Goal: Ask a question: Seek information or help from site administrators or community

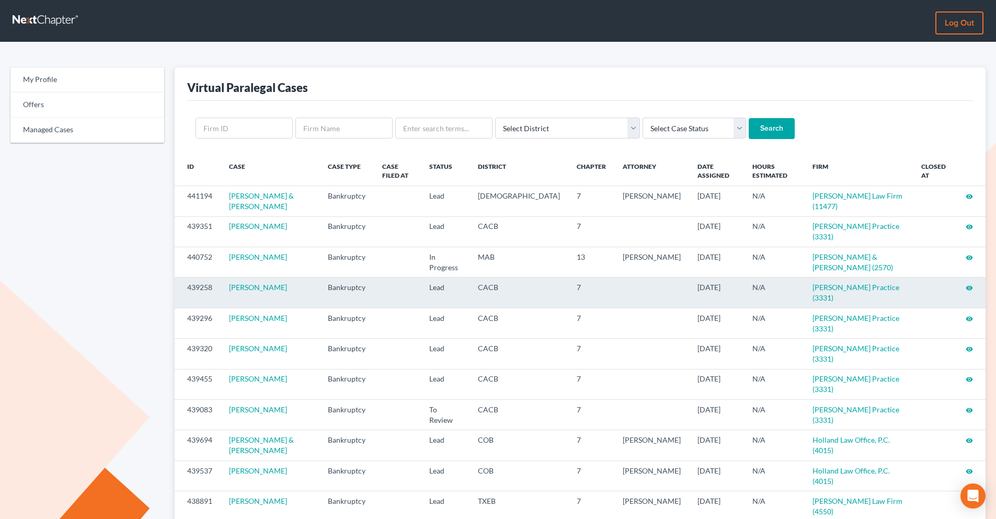
click at [966, 285] on icon "visibility" at bounding box center [969, 288] width 7 height 7
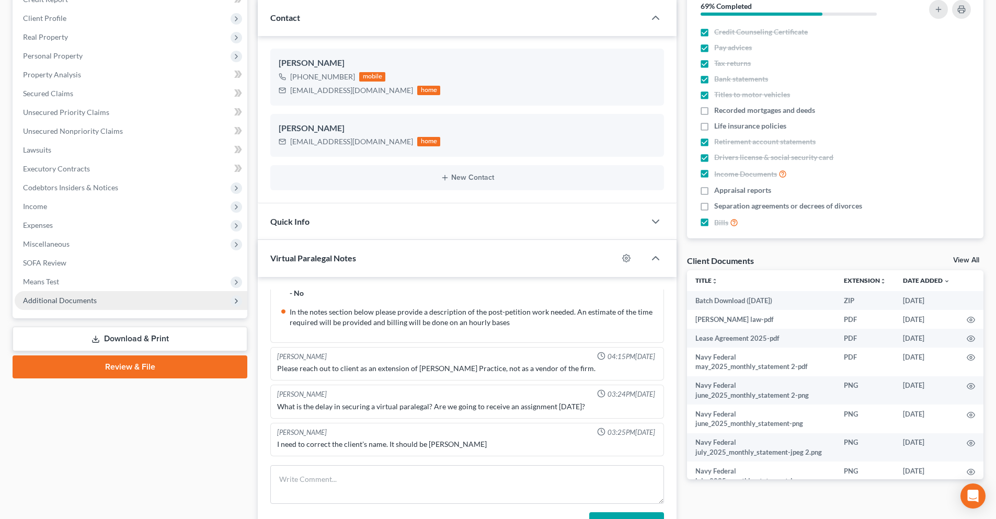
scroll to position [40, 0]
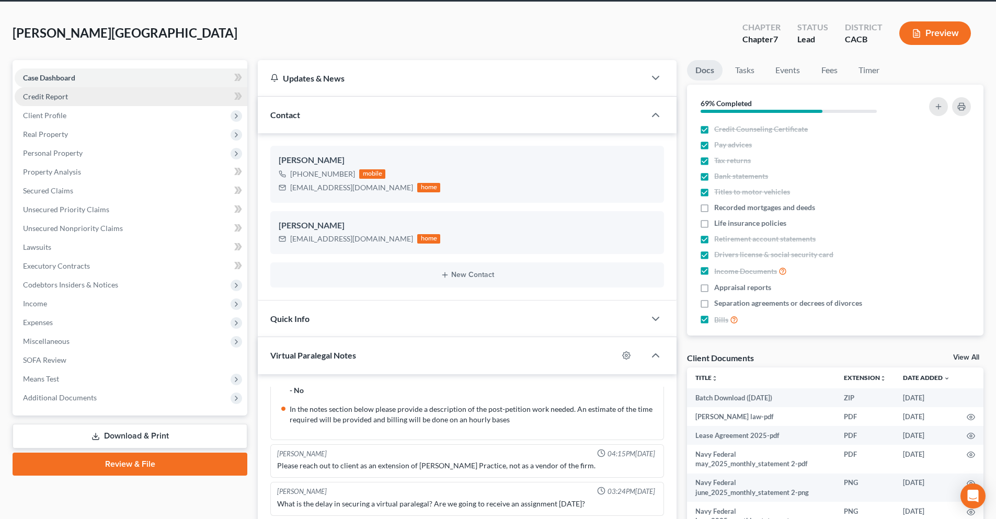
click at [58, 99] on span "Credit Report" at bounding box center [45, 96] width 45 height 9
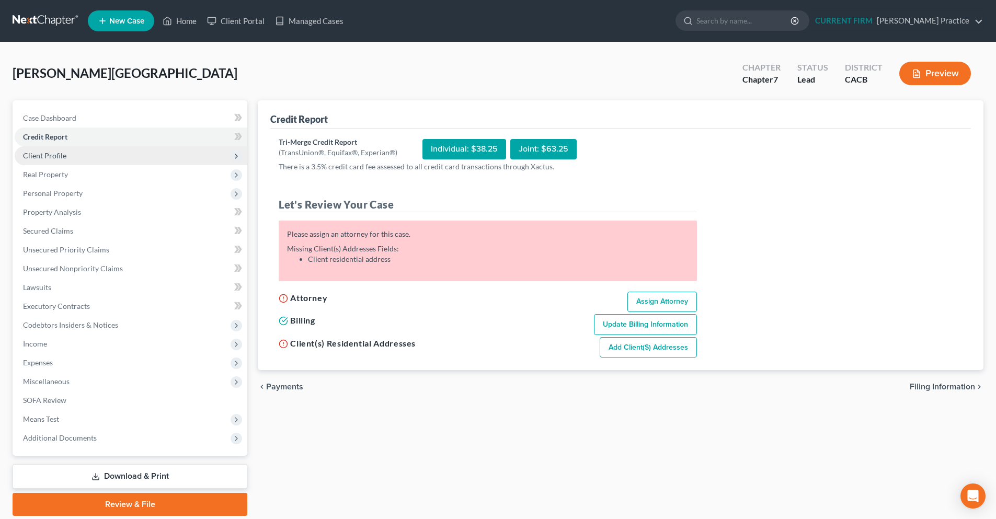
click at [68, 159] on span "Client Profile" at bounding box center [131, 155] width 233 height 19
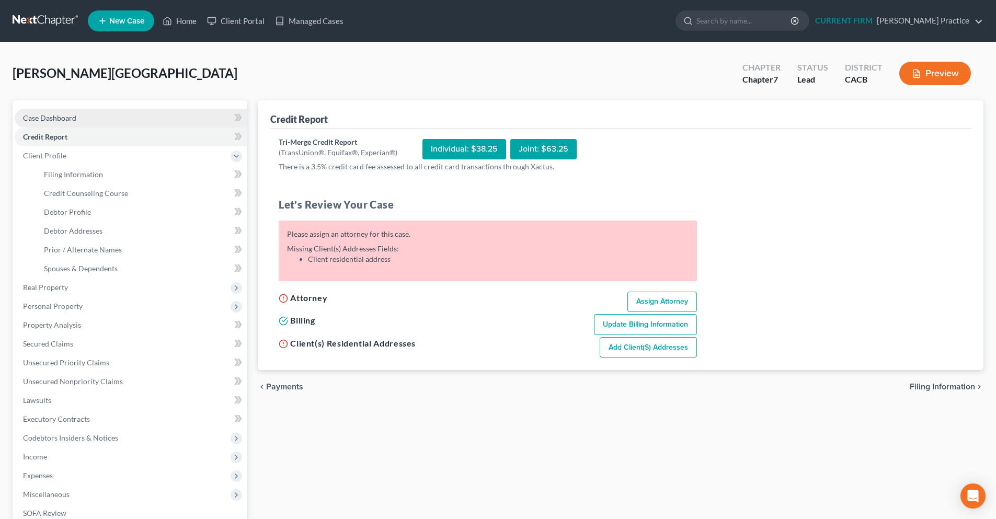
click at [63, 120] on span "Case Dashboard" at bounding box center [49, 118] width 53 height 9
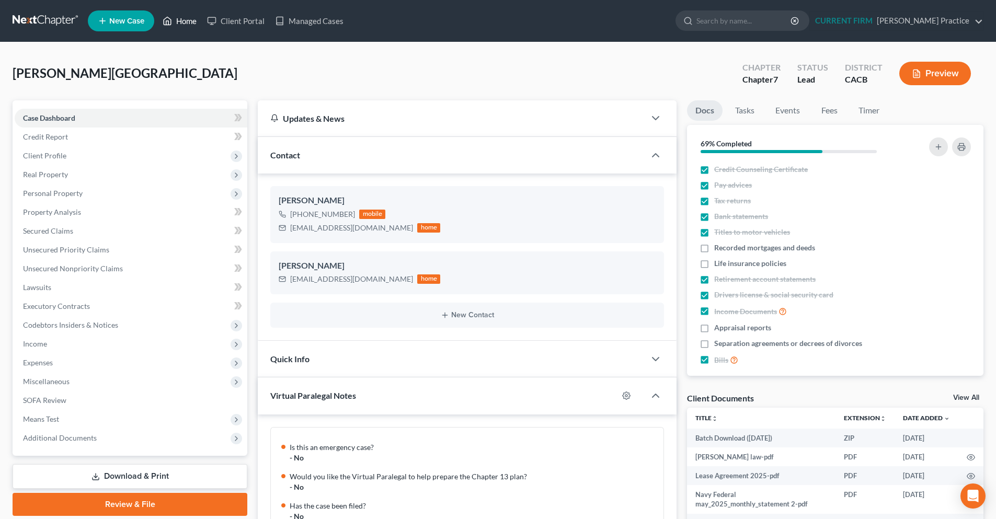
click at [167, 26] on icon at bounding box center [167, 21] width 9 height 13
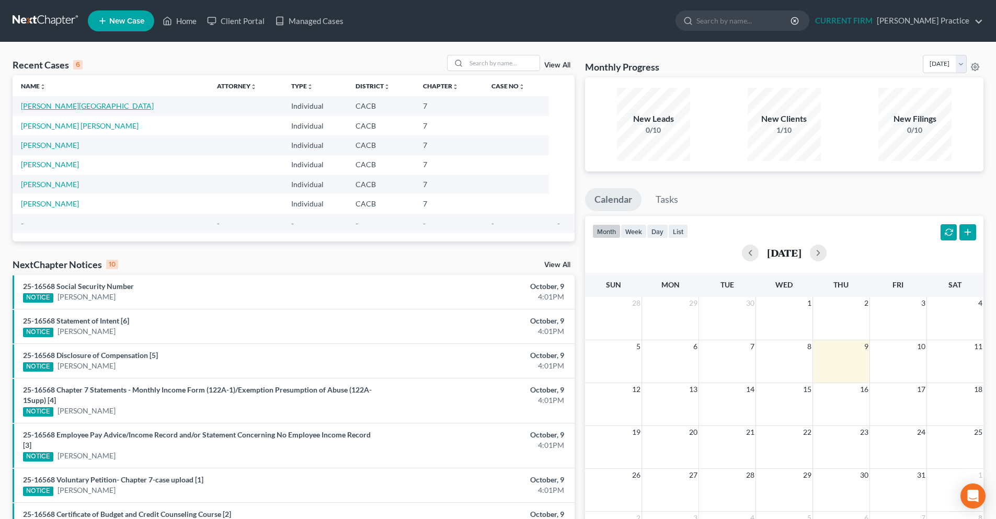
click at [70, 106] on link "Frierson, Brittany" at bounding box center [87, 105] width 133 height 9
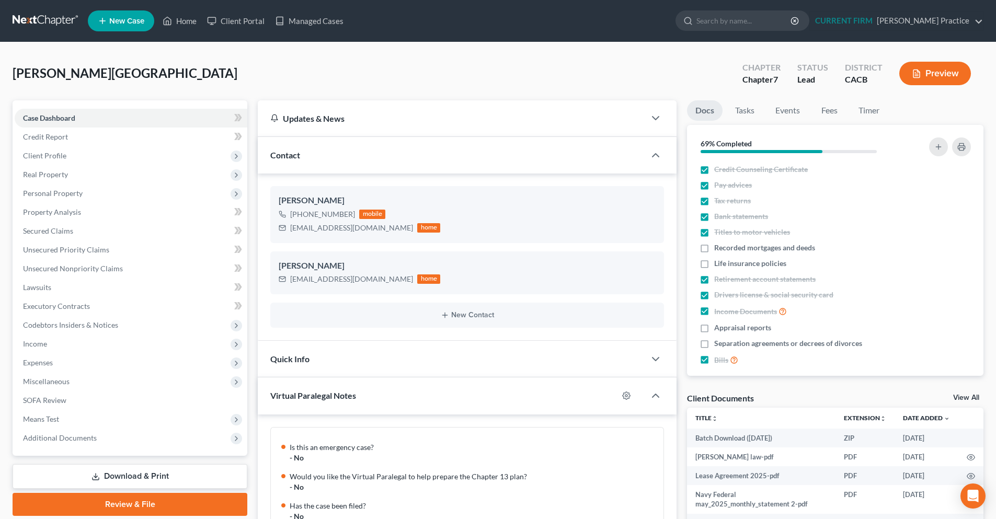
scroll to position [213, 0]
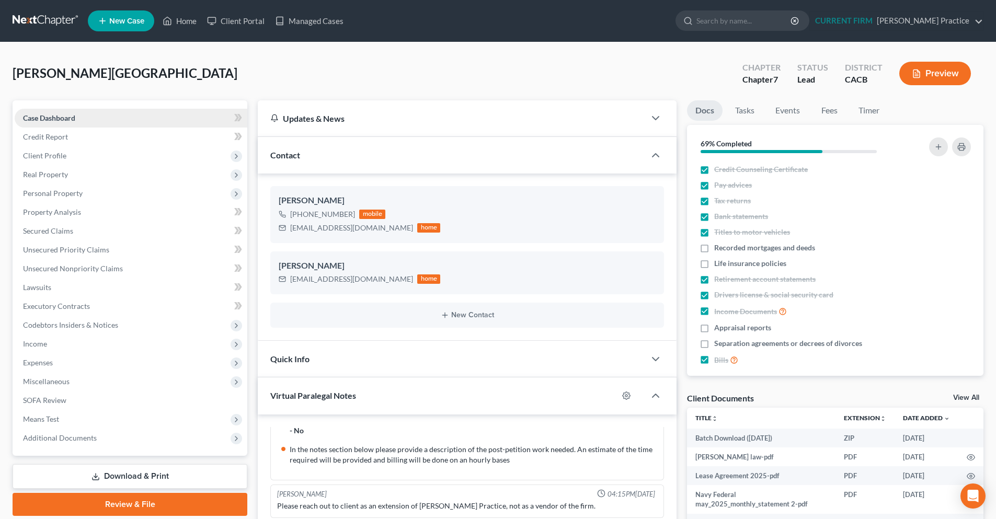
click at [134, 121] on link "Case Dashboard" at bounding box center [131, 118] width 233 height 19
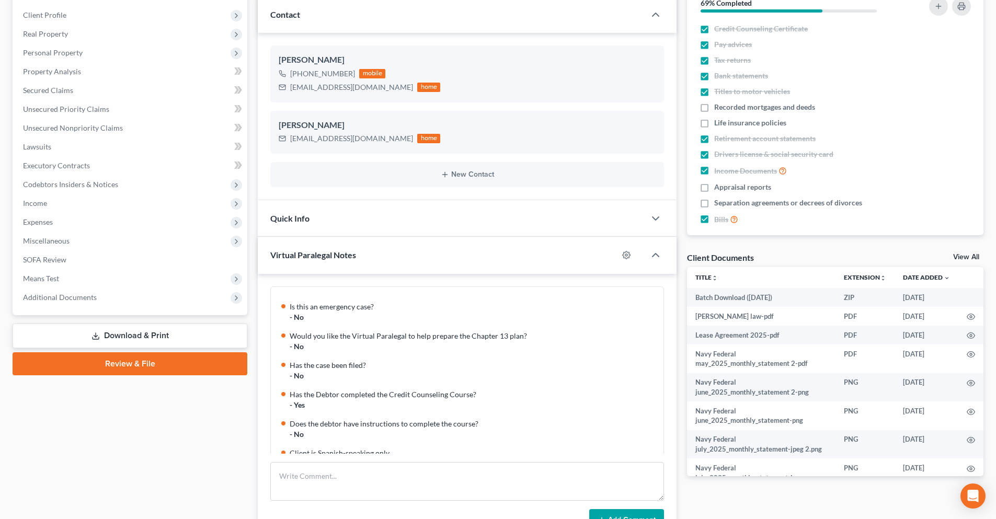
scroll to position [0, 0]
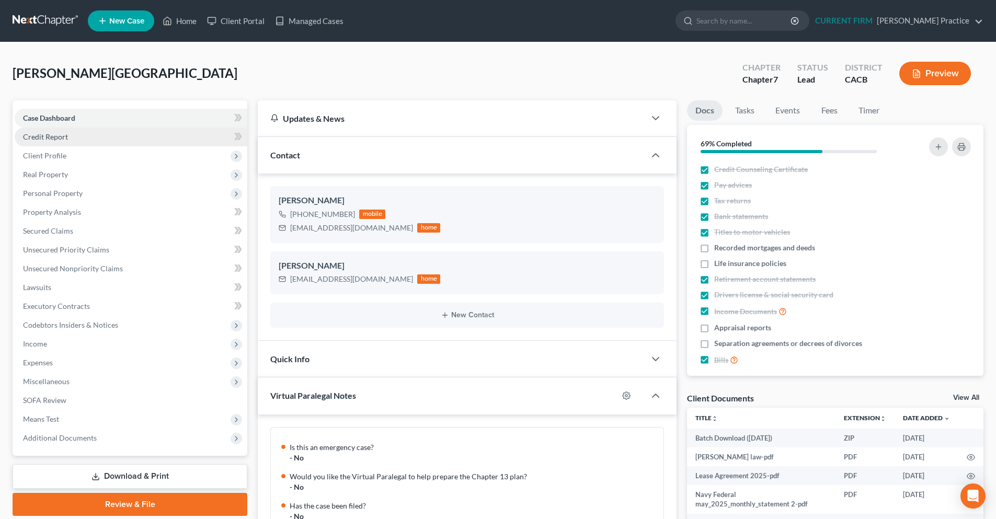
click at [86, 133] on link "Credit Report" at bounding box center [131, 137] width 233 height 19
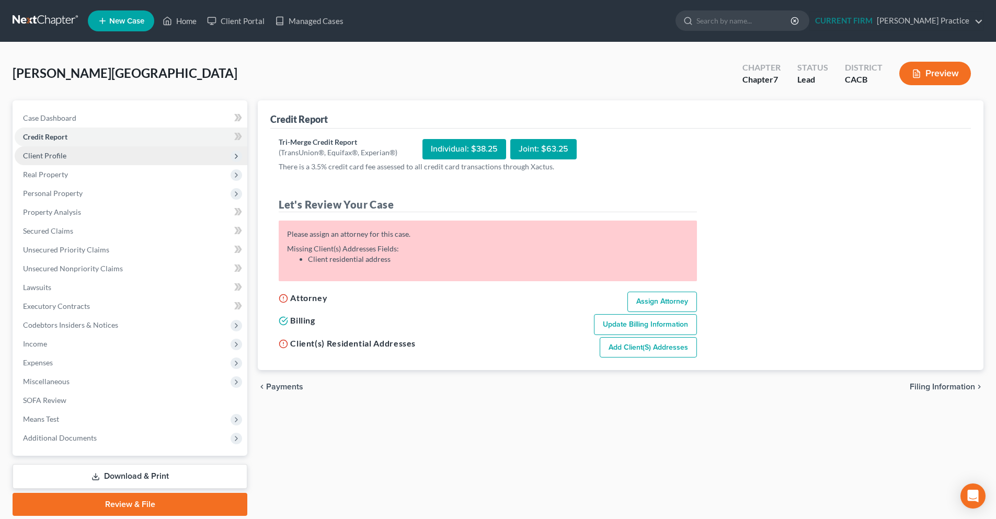
click at [128, 160] on span "Client Profile" at bounding box center [131, 155] width 233 height 19
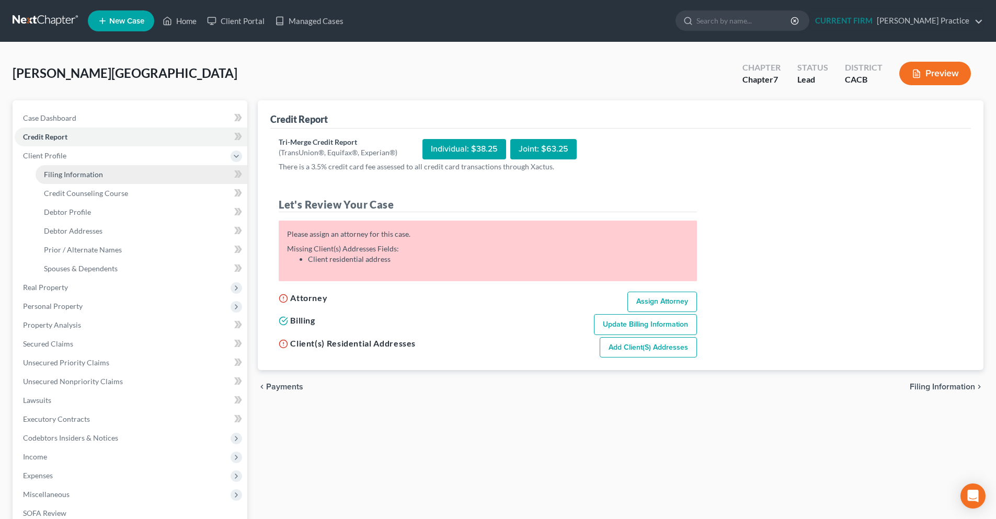
click at [83, 180] on link "Filing Information" at bounding box center [142, 174] width 212 height 19
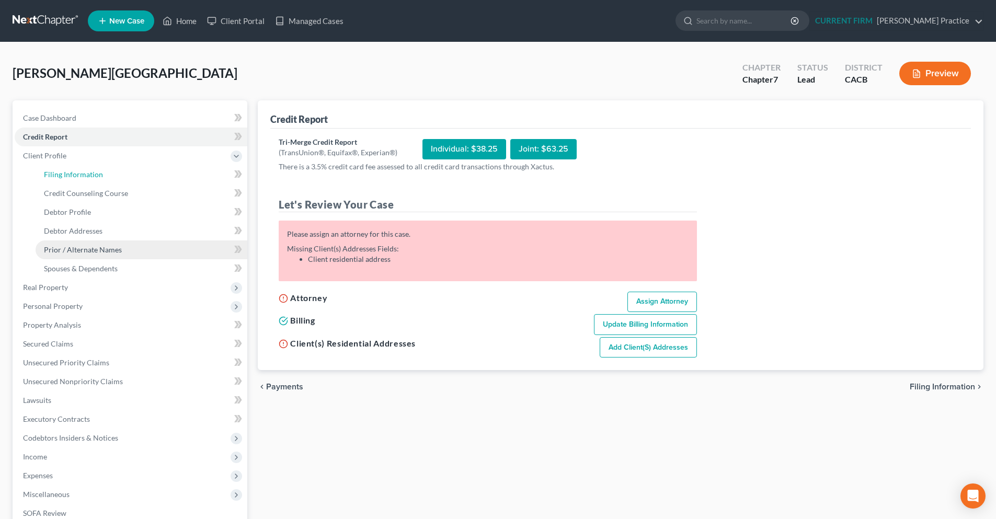
select select "1"
select select "0"
select select "4"
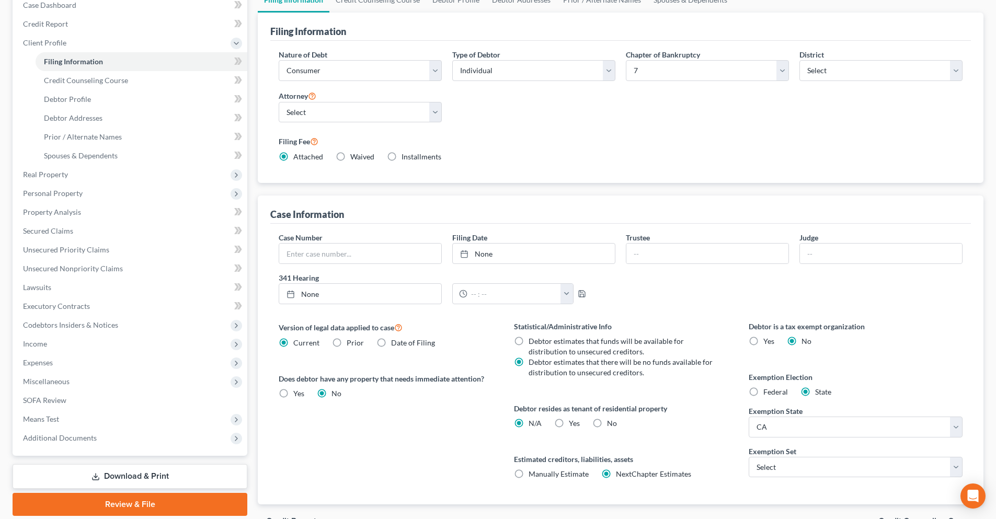
scroll to position [157, 0]
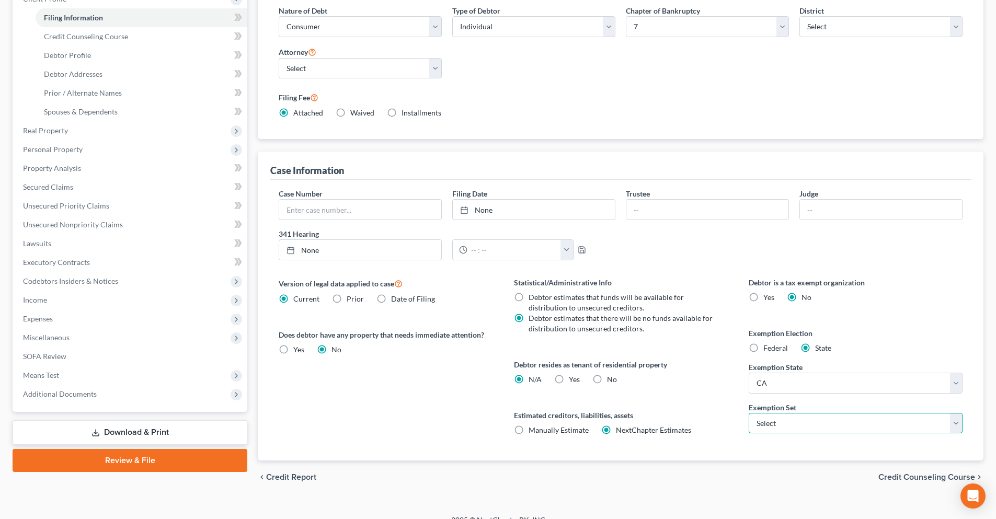
click at [953, 428] on select "Select 703 704" at bounding box center [856, 423] width 214 height 21
click at [953, 426] on select "Select 703 704" at bounding box center [856, 423] width 214 height 21
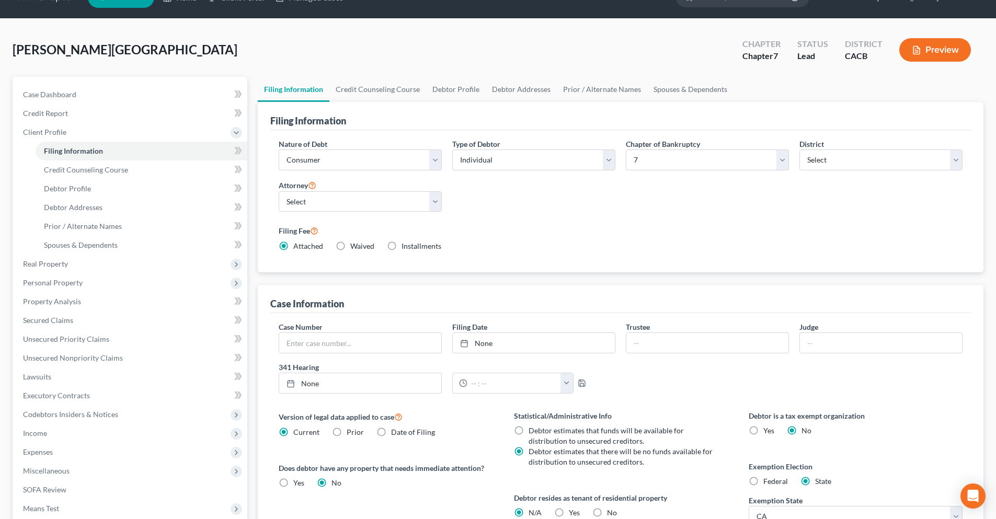
scroll to position [0, 0]
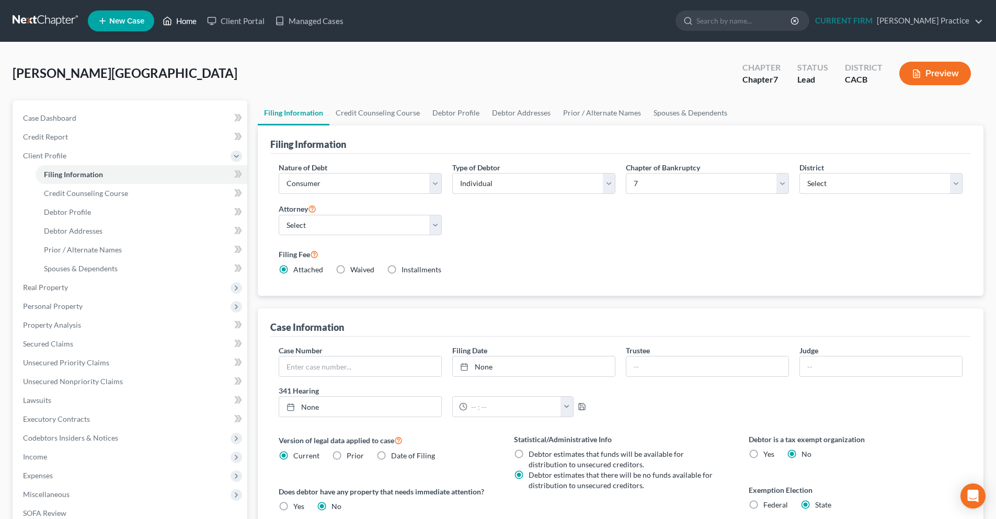
click at [184, 25] on link "Home" at bounding box center [179, 21] width 44 height 19
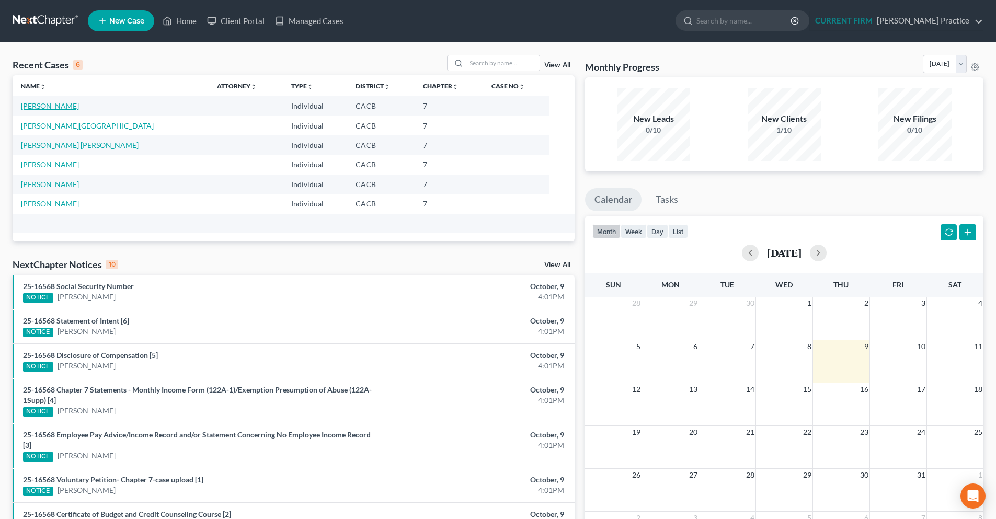
click at [54, 105] on link "Cornejo, Ada" at bounding box center [50, 105] width 58 height 9
select select "3"
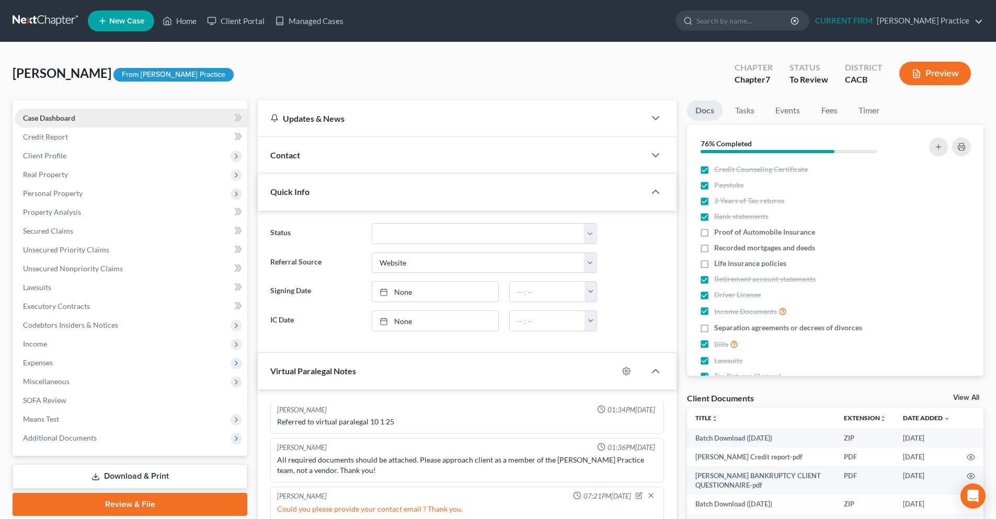
click at [65, 121] on span "Case Dashboard" at bounding box center [49, 118] width 52 height 9
click at [61, 154] on span "Client Profile" at bounding box center [44, 155] width 43 height 9
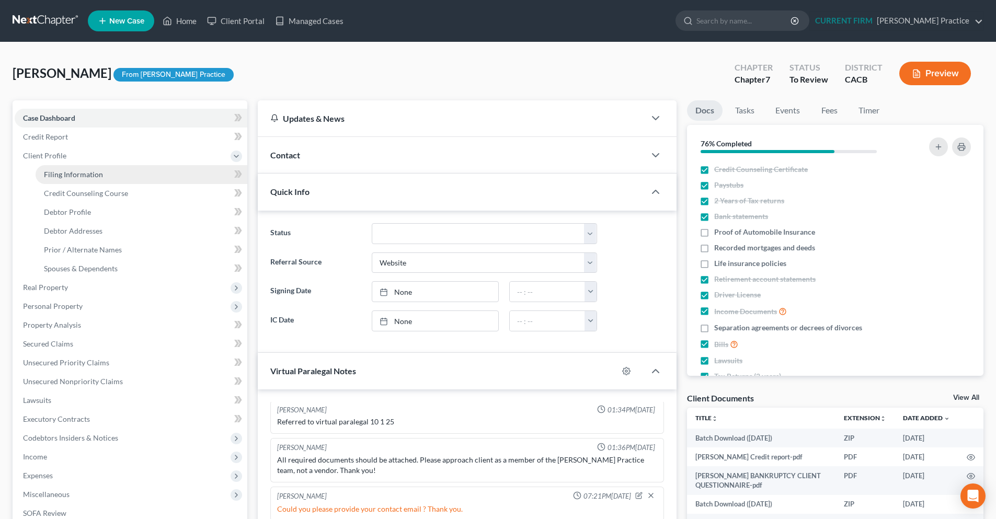
click at [66, 174] on span "Filing Information" at bounding box center [73, 174] width 59 height 9
select select "1"
select select "0"
select select "7"
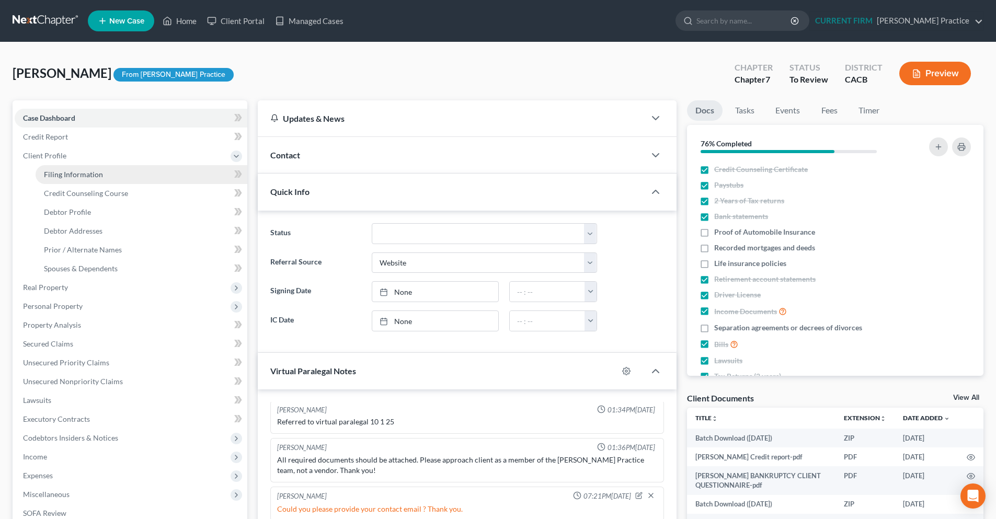
select select "4"
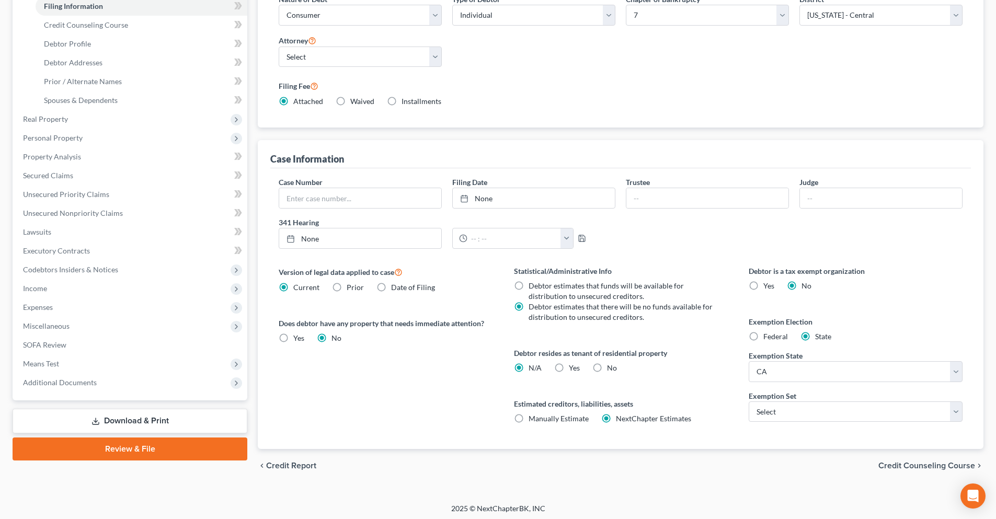
scroll to position [172, 0]
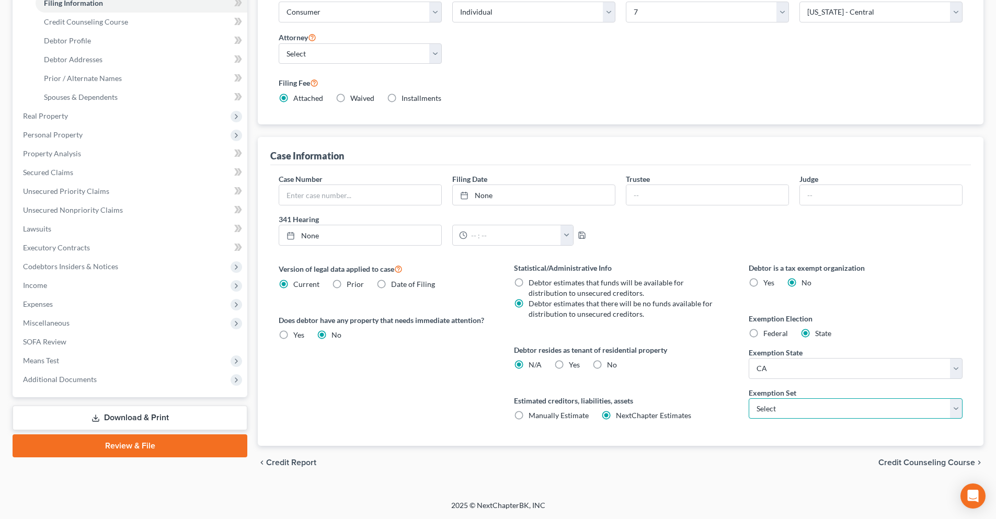
click at [956, 414] on select "Select 703 704" at bounding box center [856, 409] width 214 height 21
click at [937, 336] on div "Exemption Election Federal State" at bounding box center [856, 326] width 214 height 26
click at [955, 409] on select "Select 703 704" at bounding box center [856, 409] width 214 height 21
click at [959, 412] on select "Select 703 704" at bounding box center [856, 409] width 214 height 21
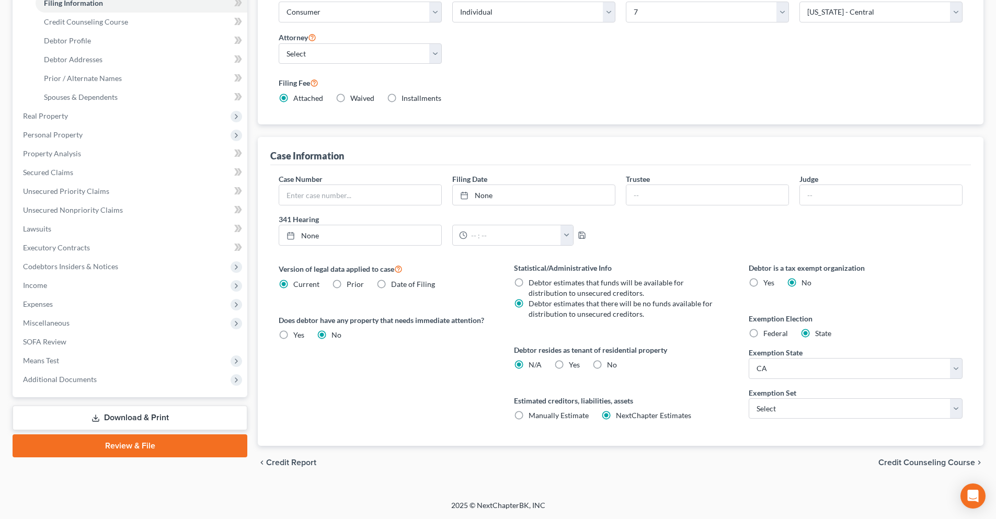
click at [973, 409] on div "Debtor is a tax exempt organization Yes No Exemption Election Federal State Exe…" at bounding box center [856, 355] width 235 height 184
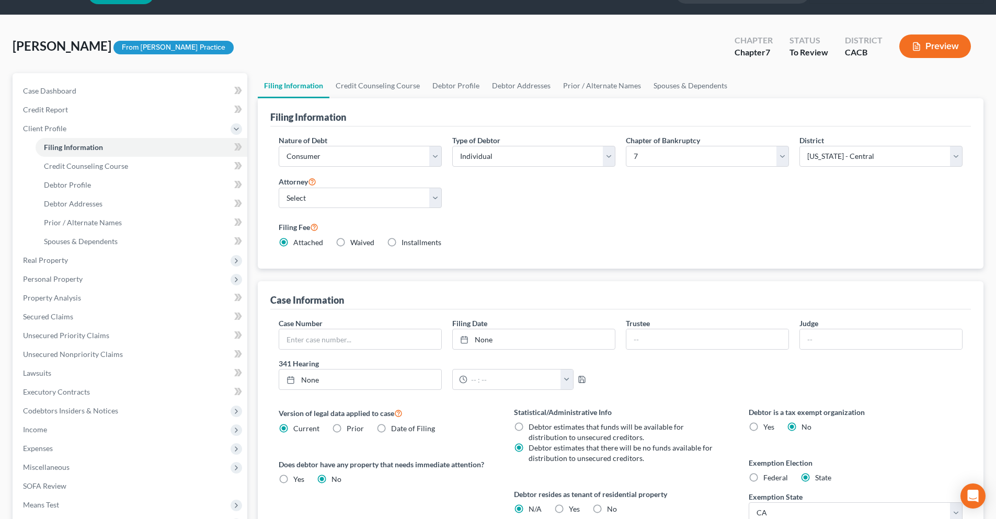
scroll to position [0, 0]
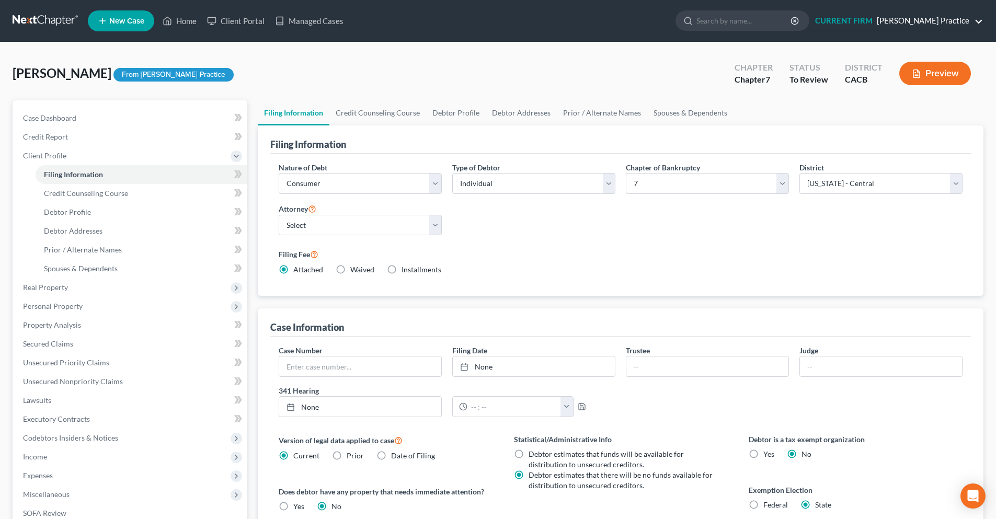
click at [923, 26] on link "CURRENT FIRM Douglas Law Practice" at bounding box center [896, 21] width 173 height 19
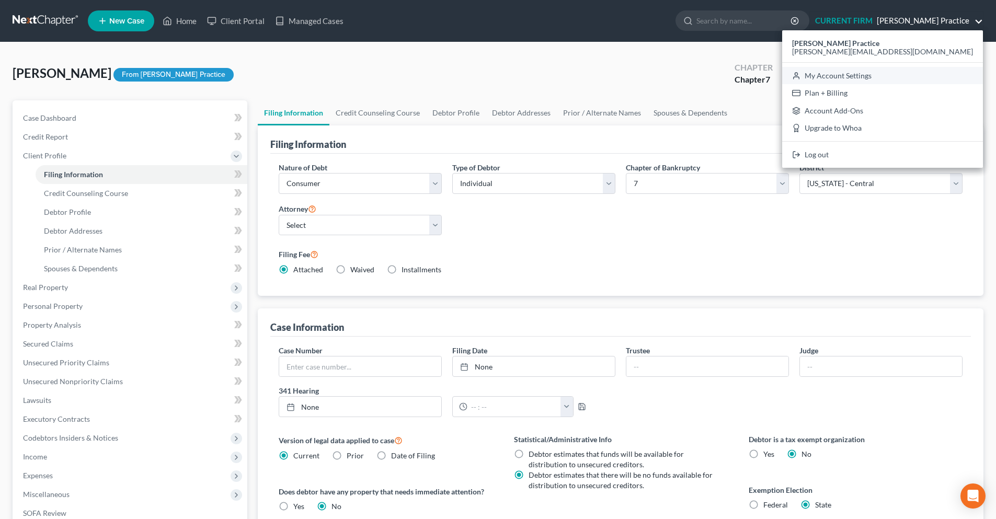
click at [887, 74] on link "My Account Settings" at bounding box center [883, 76] width 201 height 18
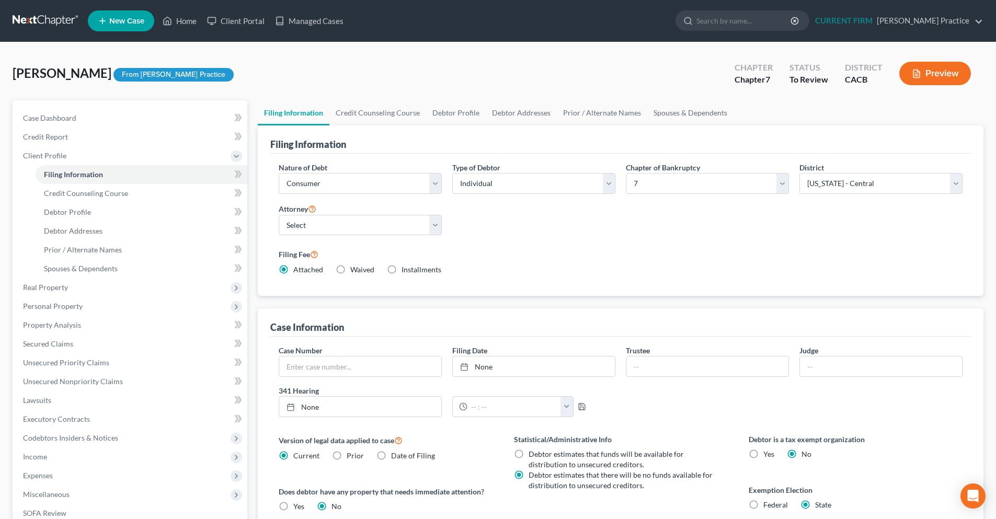
select select "7"
select select "29"
select select "4"
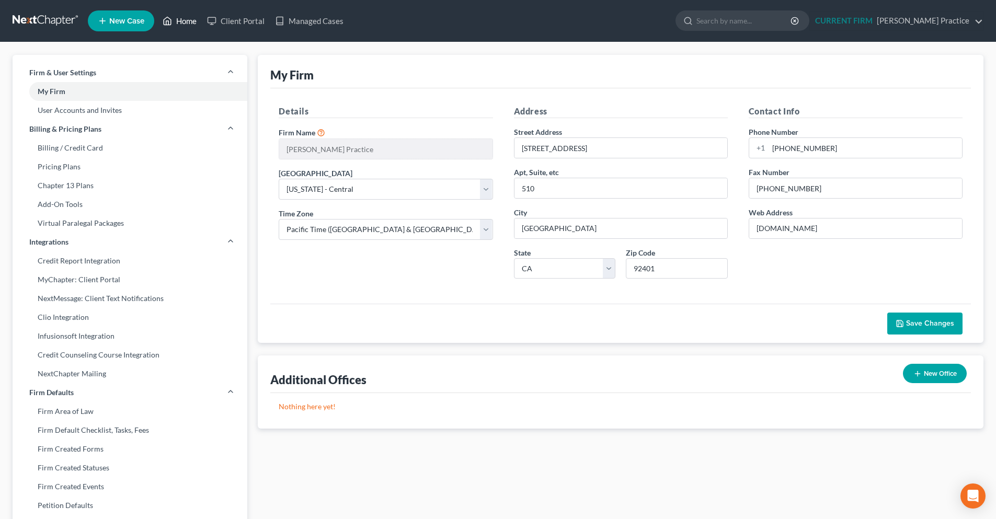
click at [184, 17] on link "Home" at bounding box center [179, 21] width 44 height 19
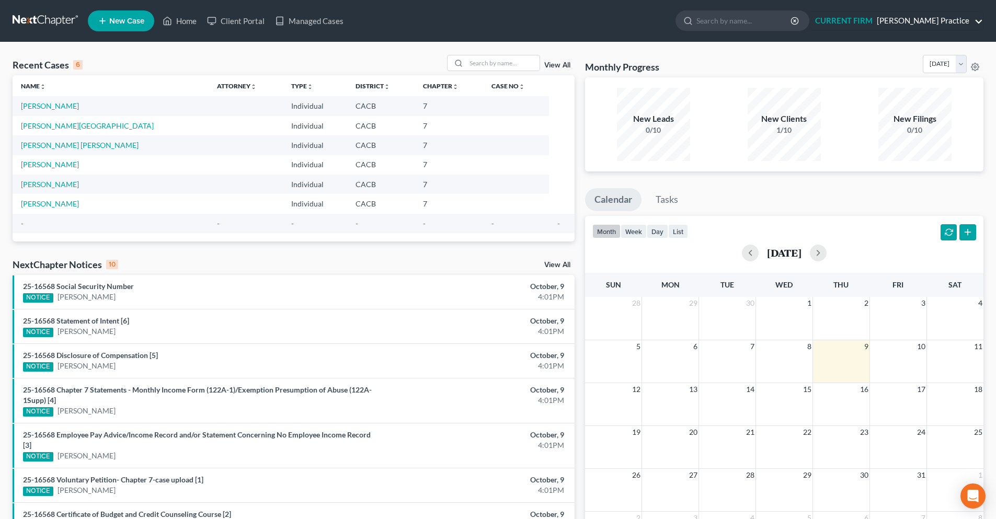
click at [916, 21] on link "CURRENT FIRM Douglas Law Practice" at bounding box center [896, 21] width 173 height 19
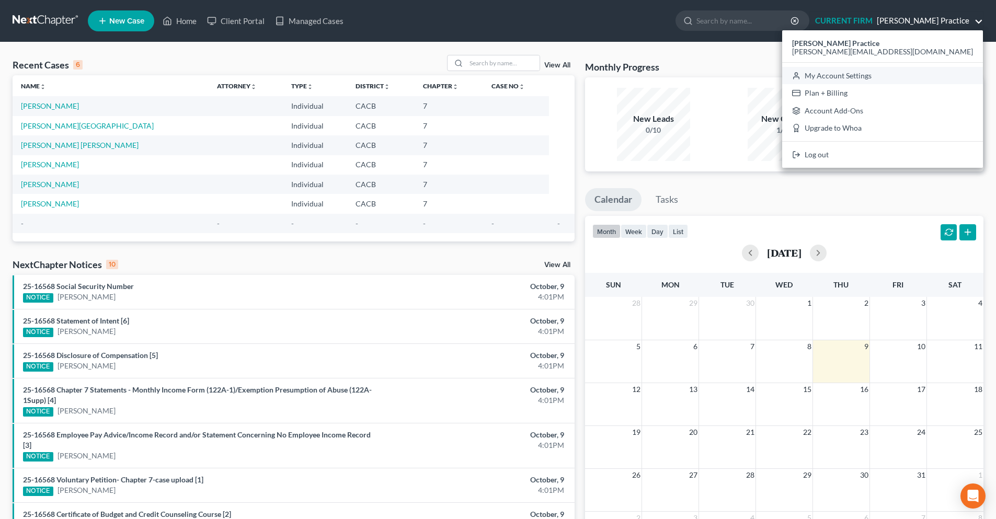
click at [915, 76] on link "My Account Settings" at bounding box center [883, 76] width 201 height 18
select select "7"
select select "29"
select select "4"
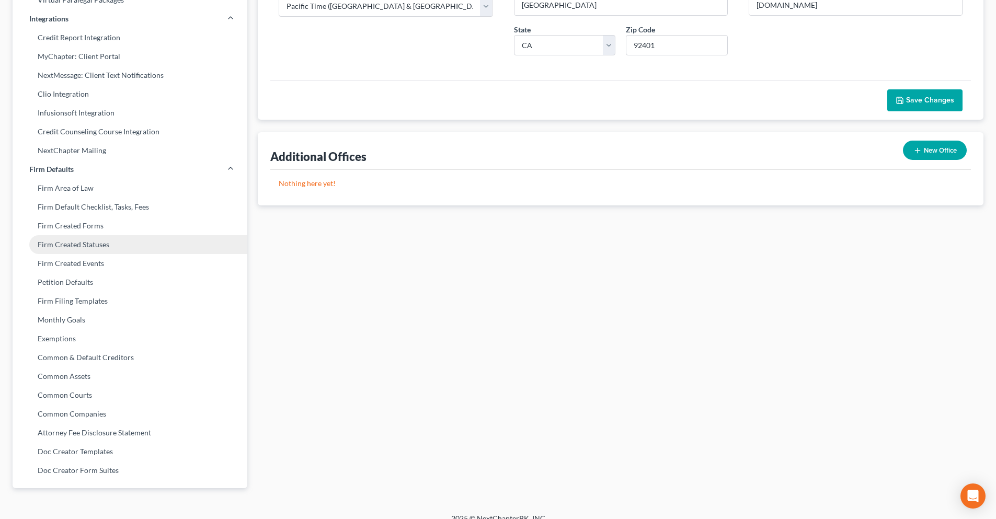
scroll to position [236, 0]
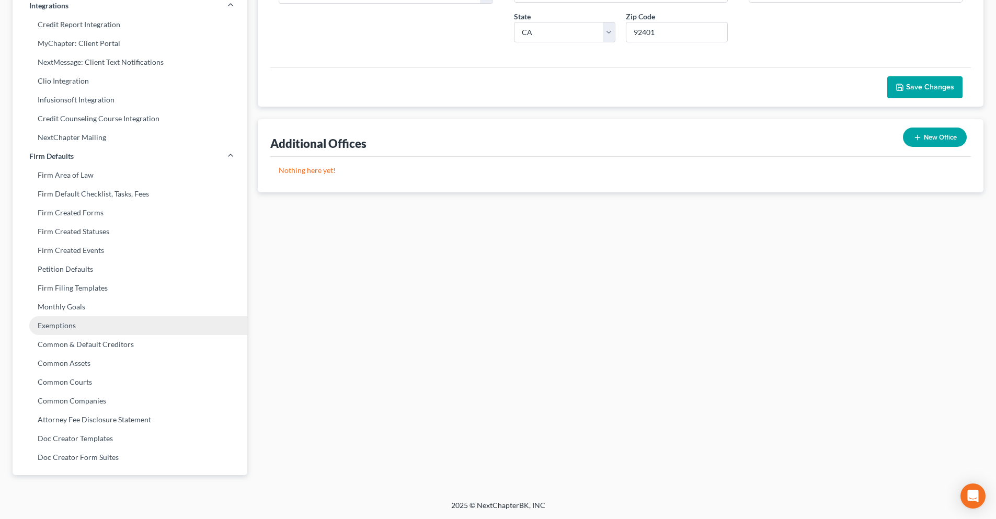
click at [53, 329] on link "Exemptions" at bounding box center [130, 325] width 235 height 19
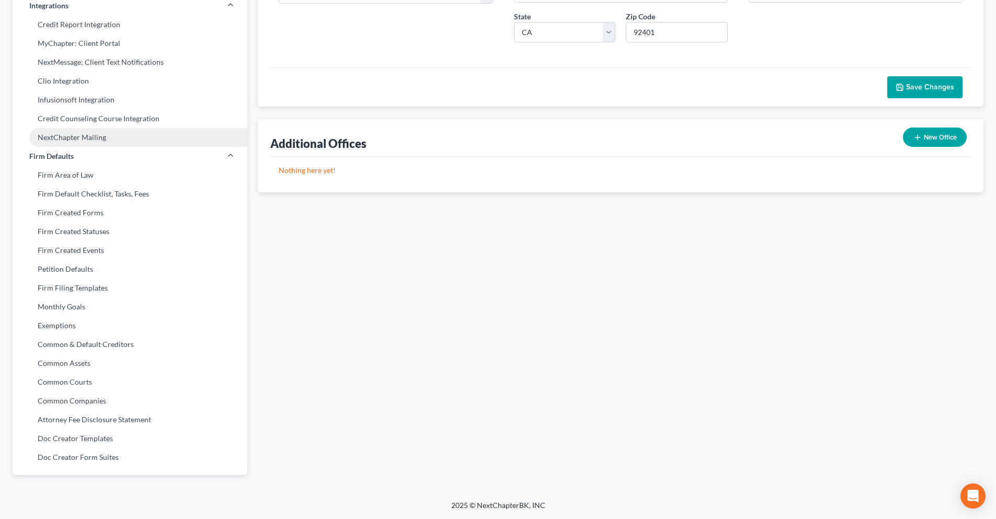
scroll to position [84, 0]
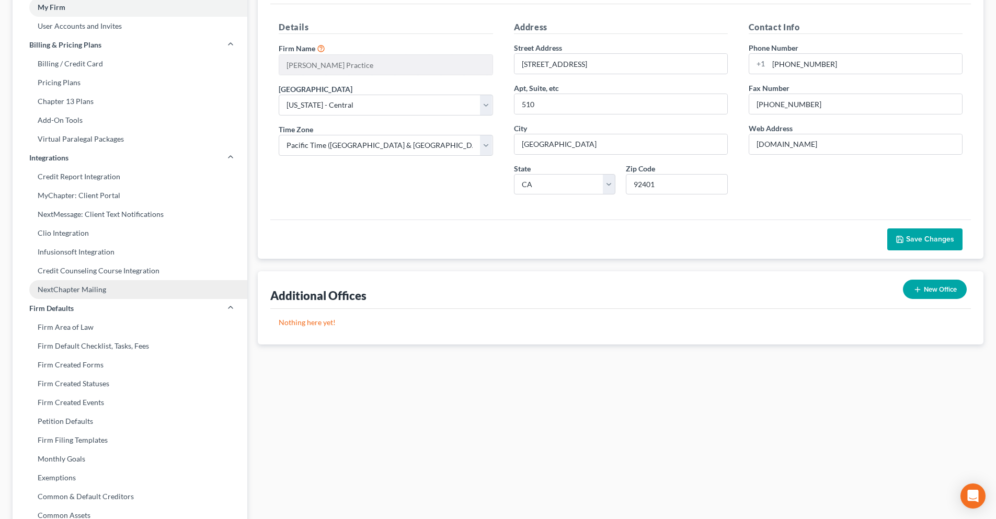
select select "0"
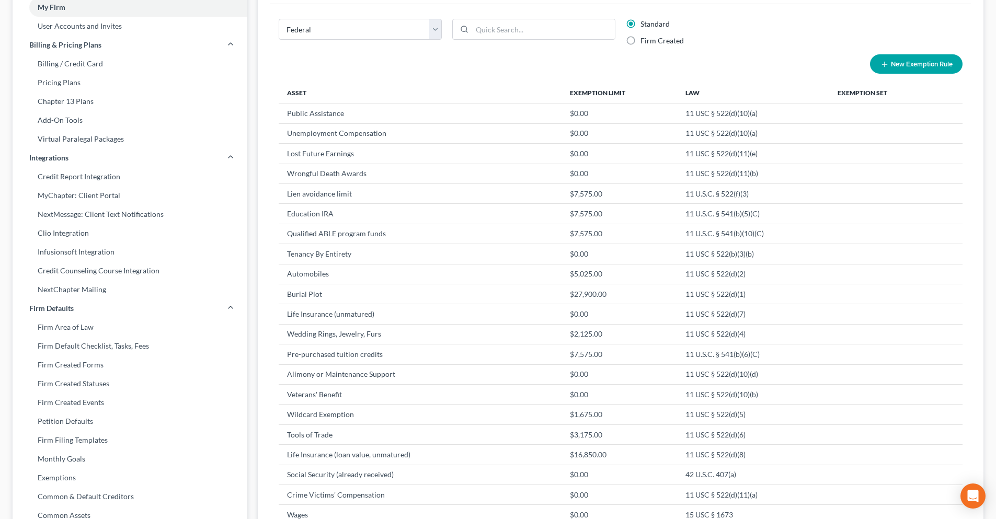
scroll to position [0, 0]
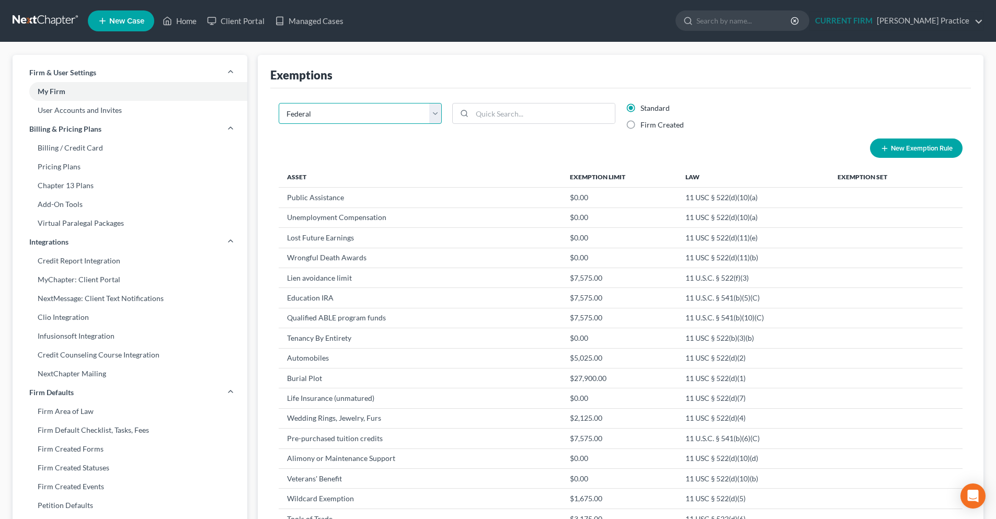
click at [431, 119] on select "State Federal AL AK AR AZ CA CO CT DE DC FL GA GU HI ID IL IN IA KS KY LA ME MD…" at bounding box center [360, 113] width 163 height 21
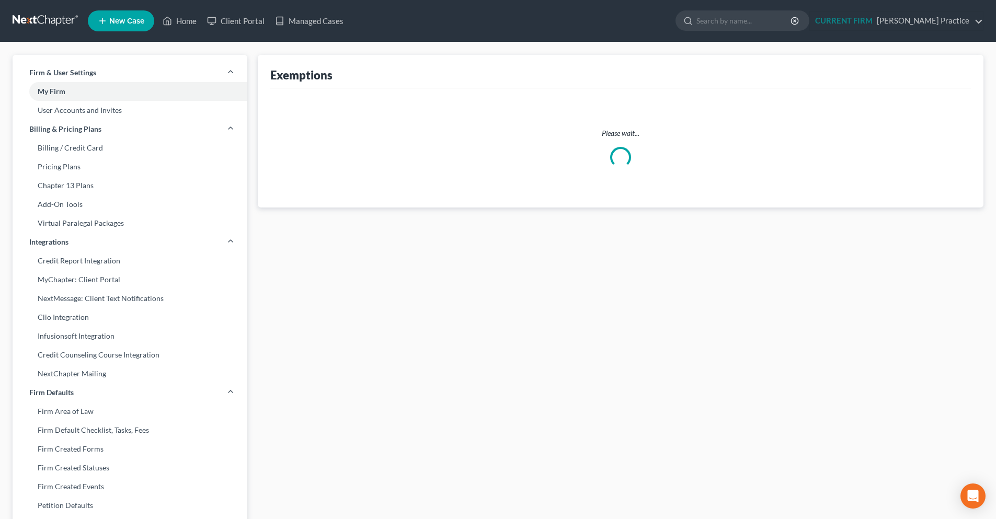
select select "5"
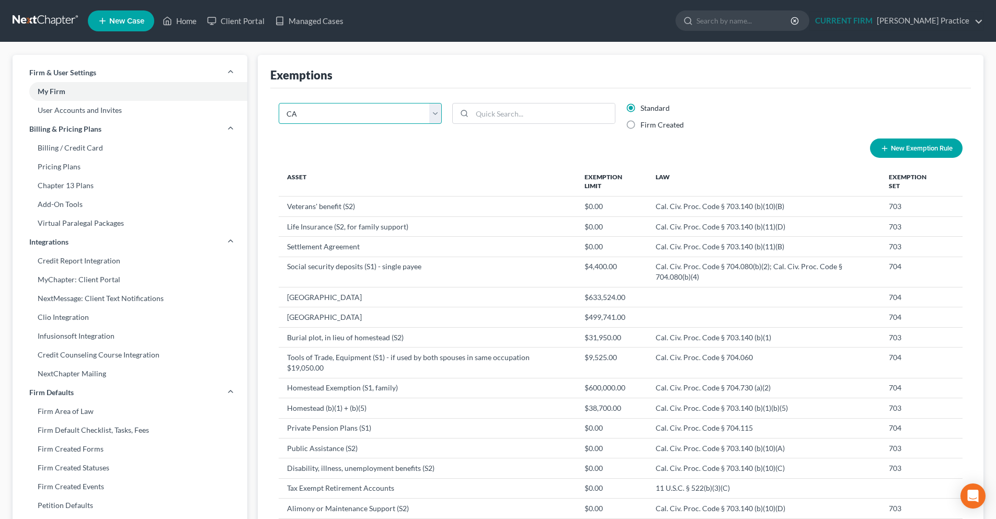
click at [428, 117] on select "State Federal AL AK AR AZ CA CO CT DE DC FL GA GU HI ID IL IN IA KS KY LA ME MD…" at bounding box center [360, 113] width 163 height 21
select select "0"
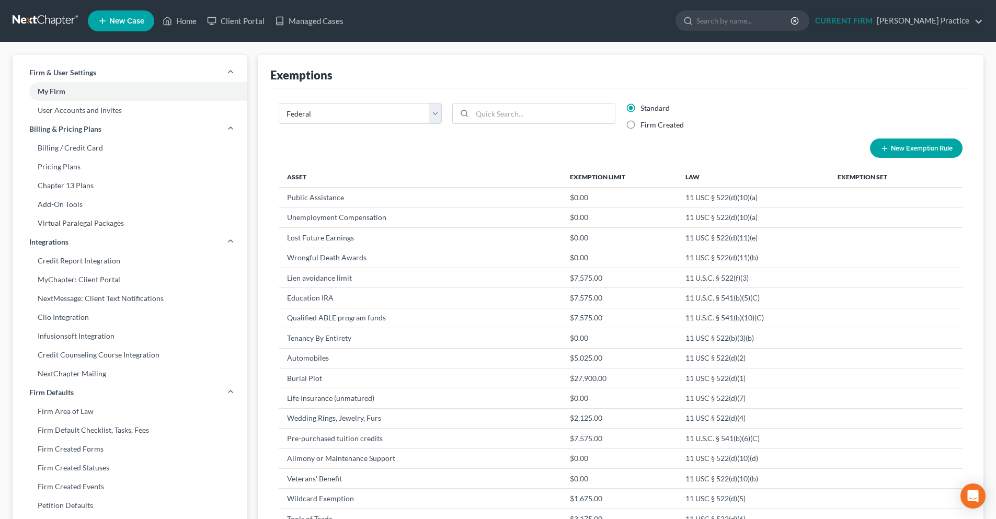
click at [33, 22] on link at bounding box center [46, 21] width 67 height 19
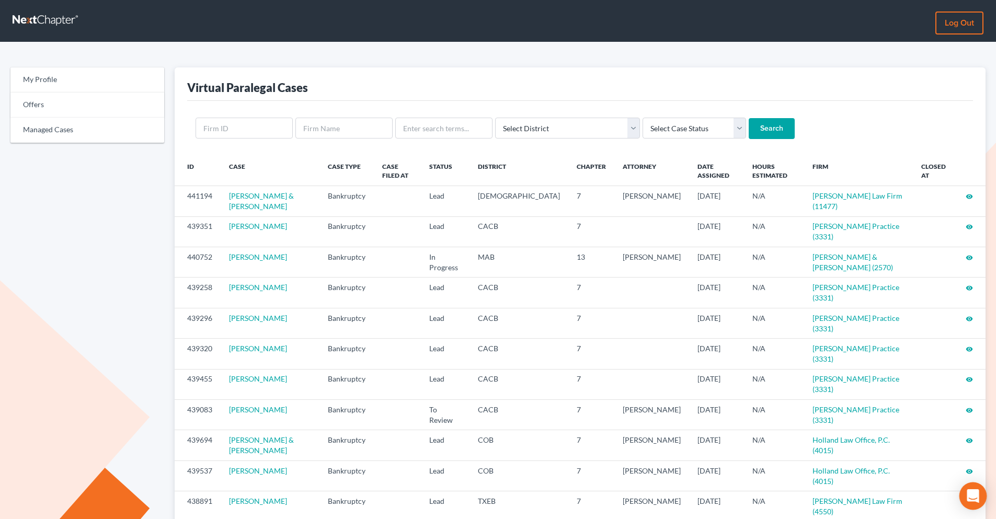
click at [969, 493] on icon "Open Intercom Messenger" at bounding box center [973, 497] width 12 height 14
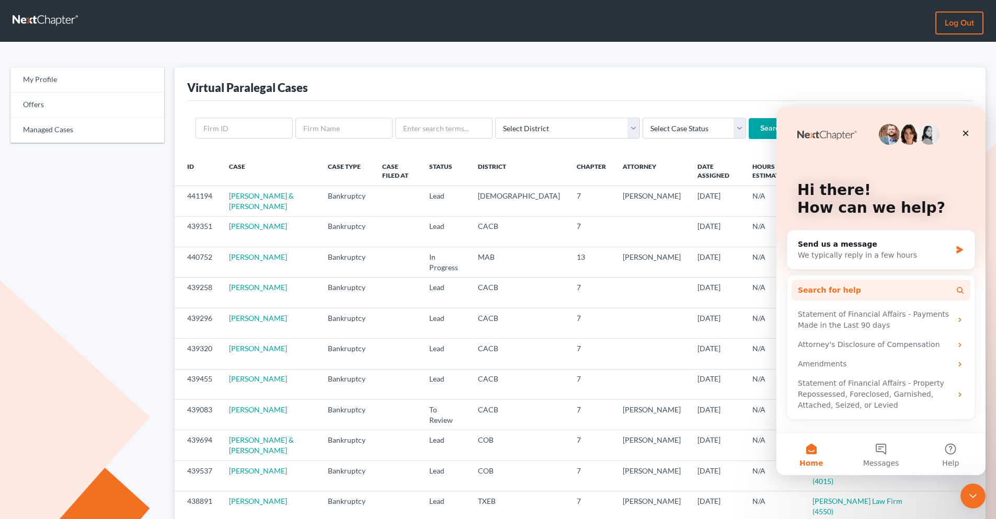
click at [915, 296] on button "Search for help" at bounding box center [881, 290] width 179 height 21
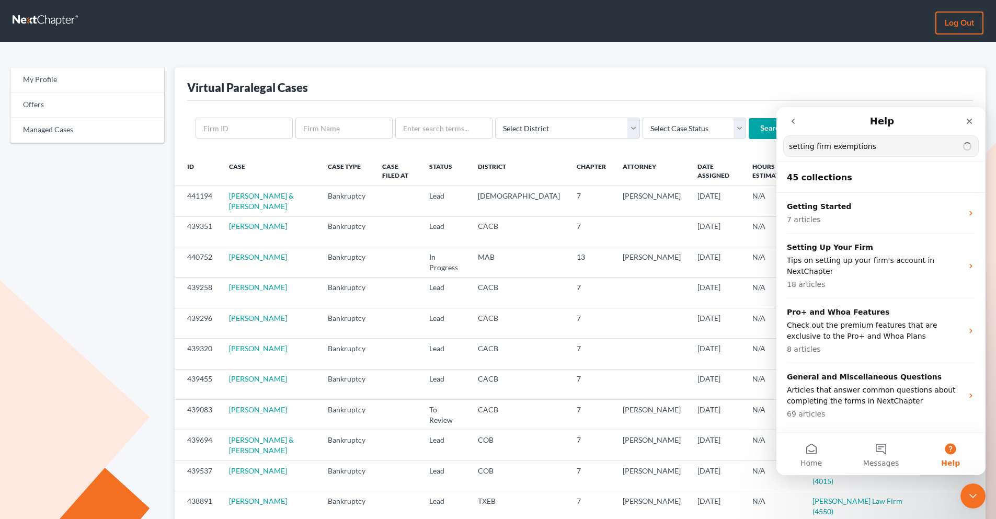
type input "setting firm exemptions"
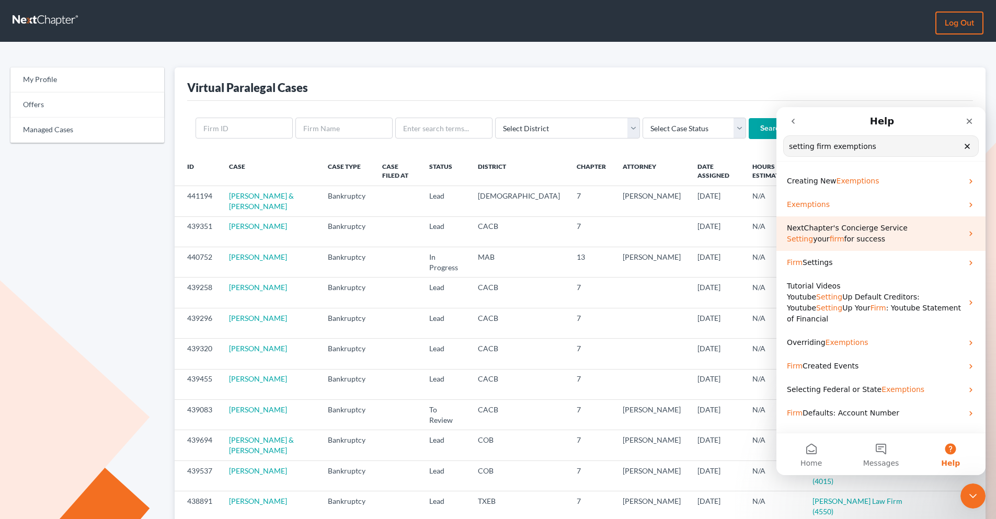
click at [876, 232] on span "NextChapter's Concierge Service" at bounding box center [847, 228] width 121 height 8
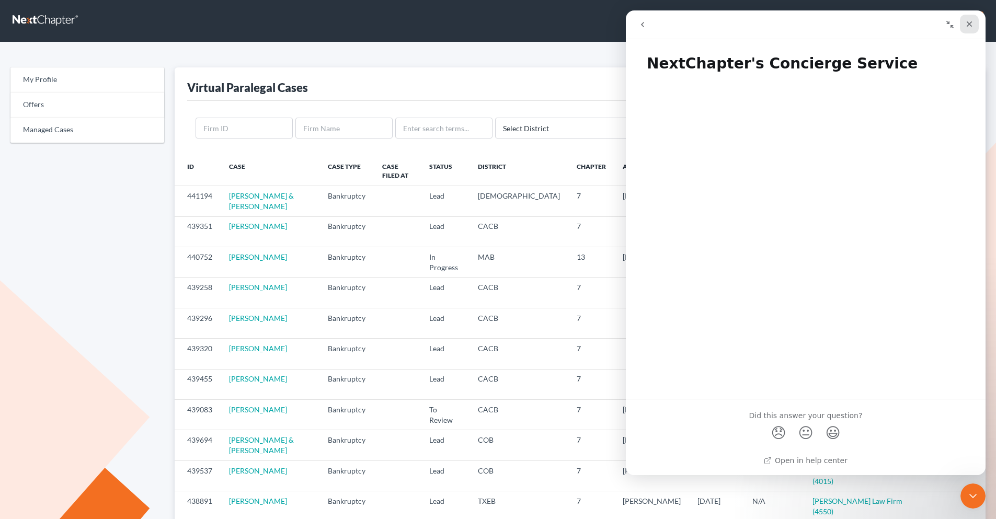
click at [971, 26] on icon "Close" at bounding box center [970, 24] width 6 height 6
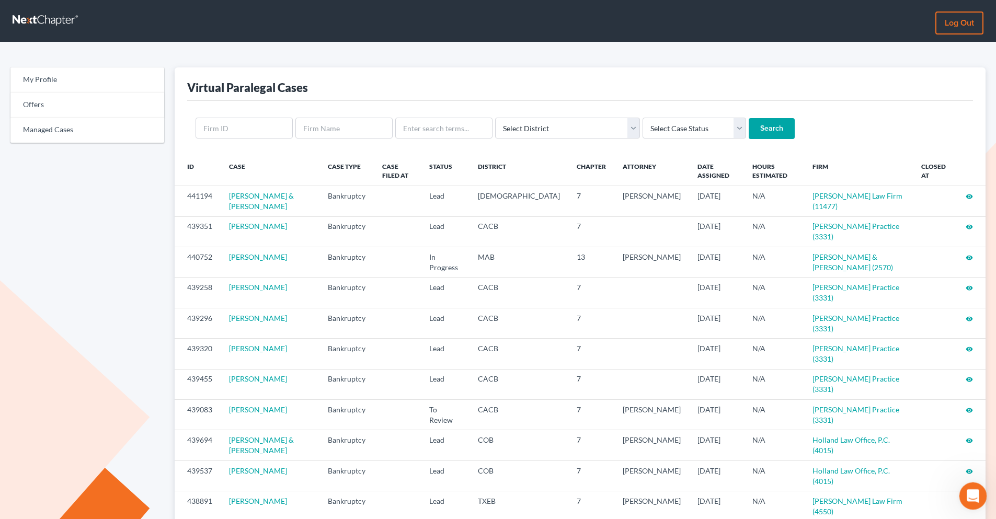
click at [964, 490] on div "Open Intercom Messenger" at bounding box center [972, 495] width 35 height 35
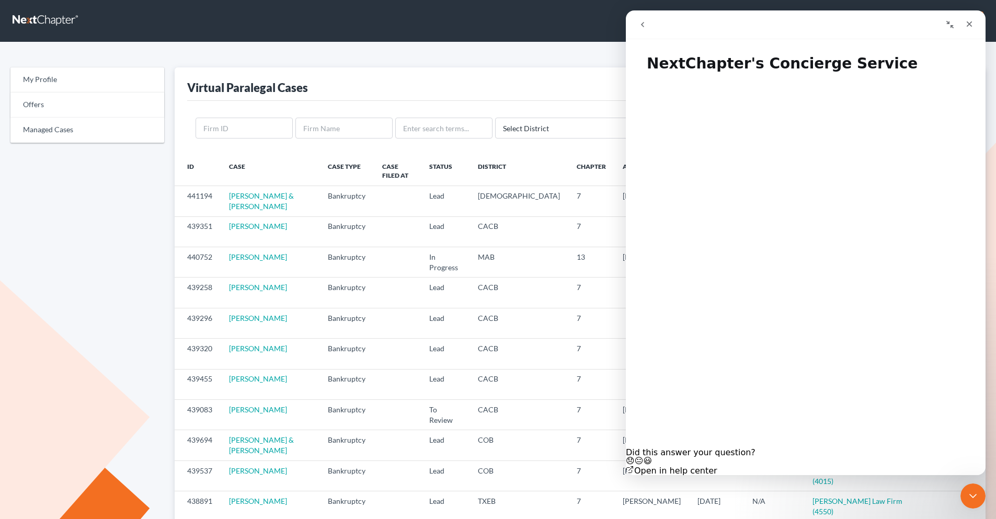
click at [644, 27] on icon "go back" at bounding box center [642, 24] width 3 height 5
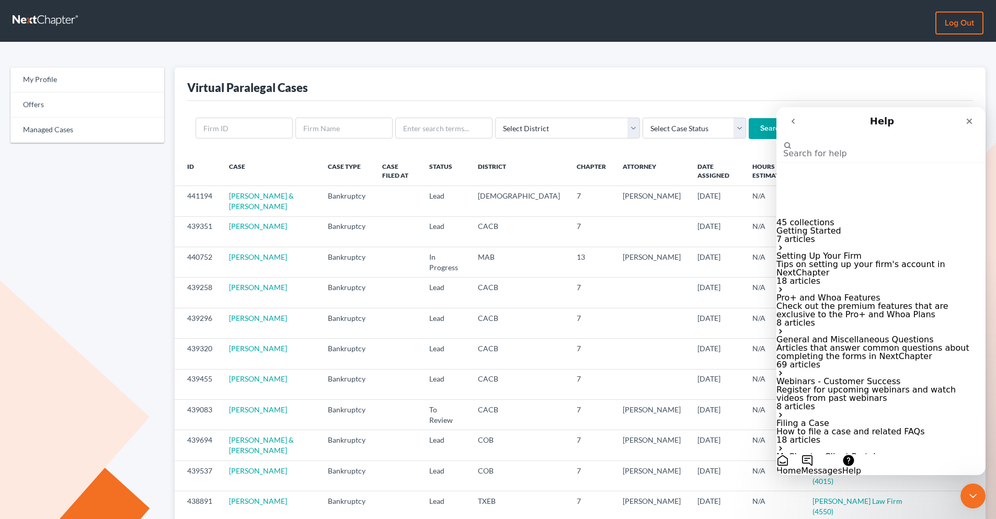
click at [826, 252] on p "Setting Up Your Firm" at bounding box center [881, 256] width 209 height 8
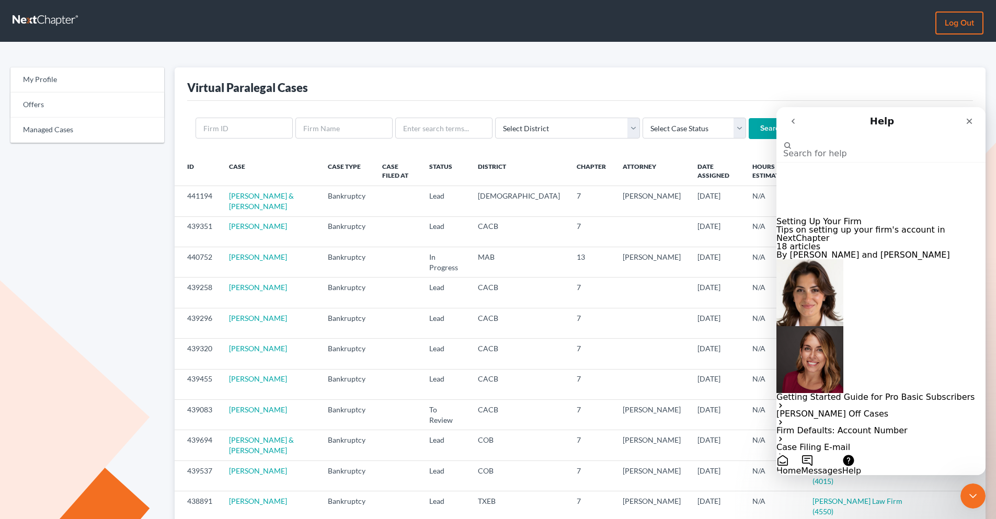
scroll to position [19, 0]
click at [876, 427] on div "Firm Defaults: Account Number" at bounding box center [881, 435] width 209 height 17
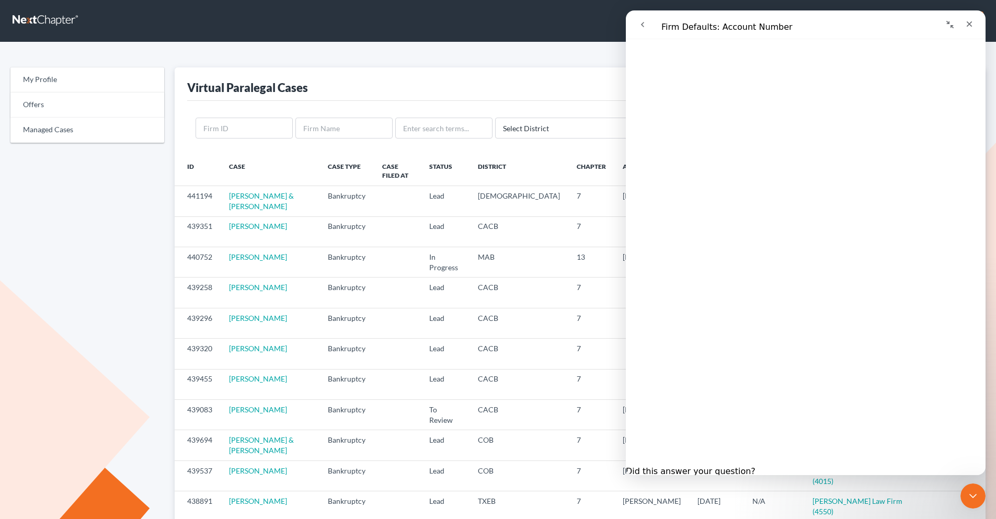
scroll to position [0, 0]
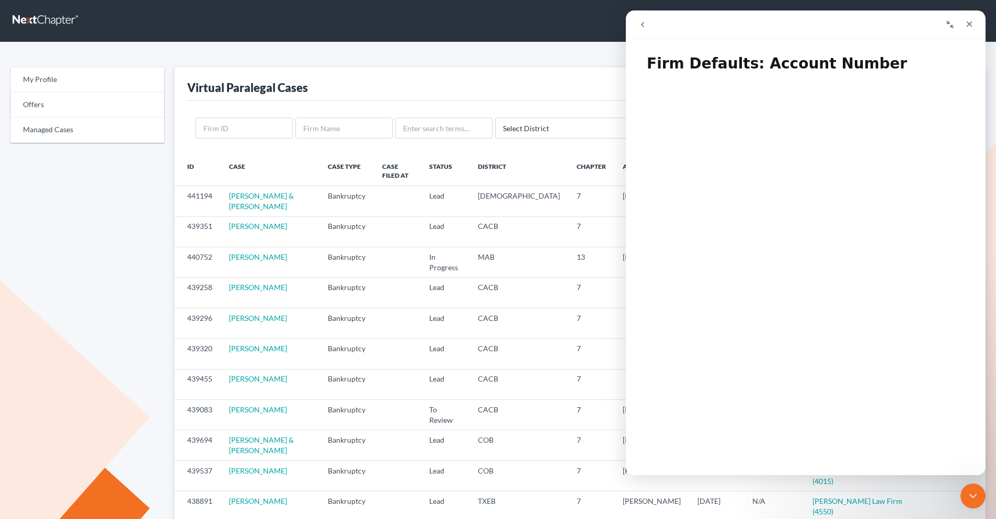
click at [644, 28] on icon "go back" at bounding box center [643, 24] width 8 height 8
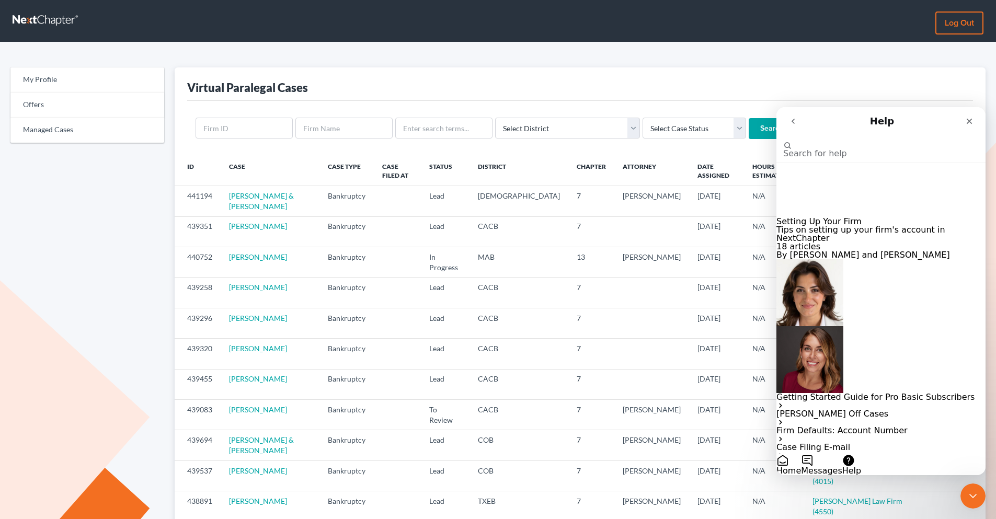
scroll to position [228, 0]
drag, startPoint x: 967, startPoint y: 126, endPoint x: 1743, endPoint y: 234, distance: 783.2
click at [967, 126] on div "Close" at bounding box center [969, 121] width 19 height 19
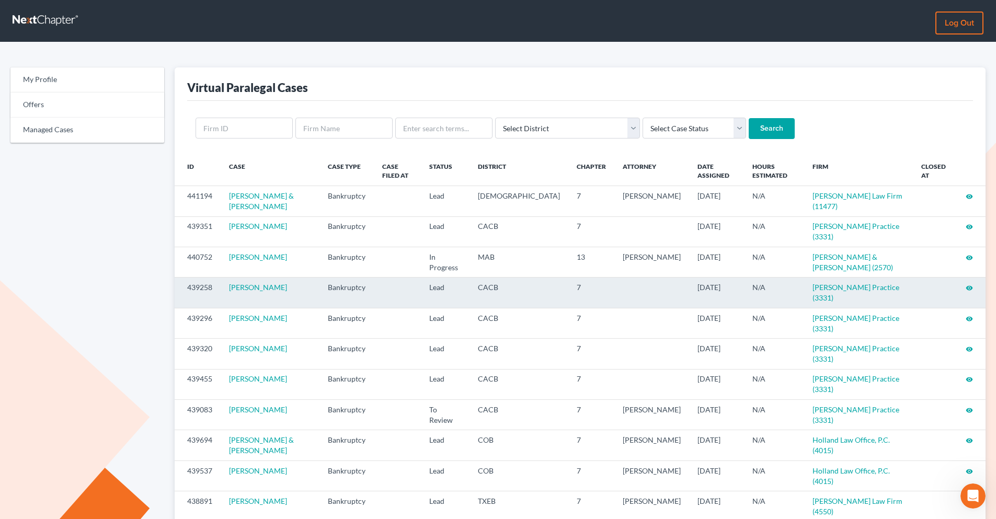
click at [972, 285] on icon "visibility" at bounding box center [969, 288] width 7 height 7
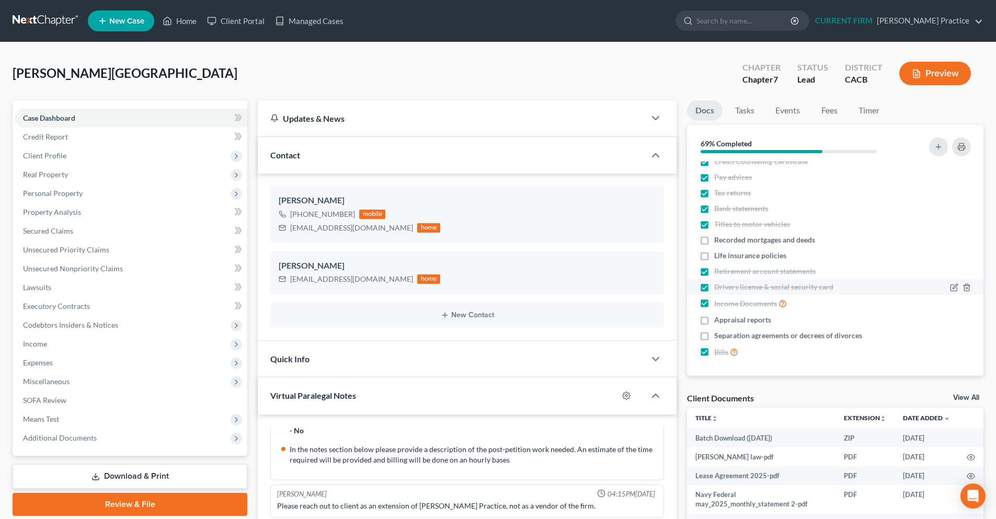
scroll to position [9, 0]
click at [38, 18] on link at bounding box center [46, 21] width 67 height 19
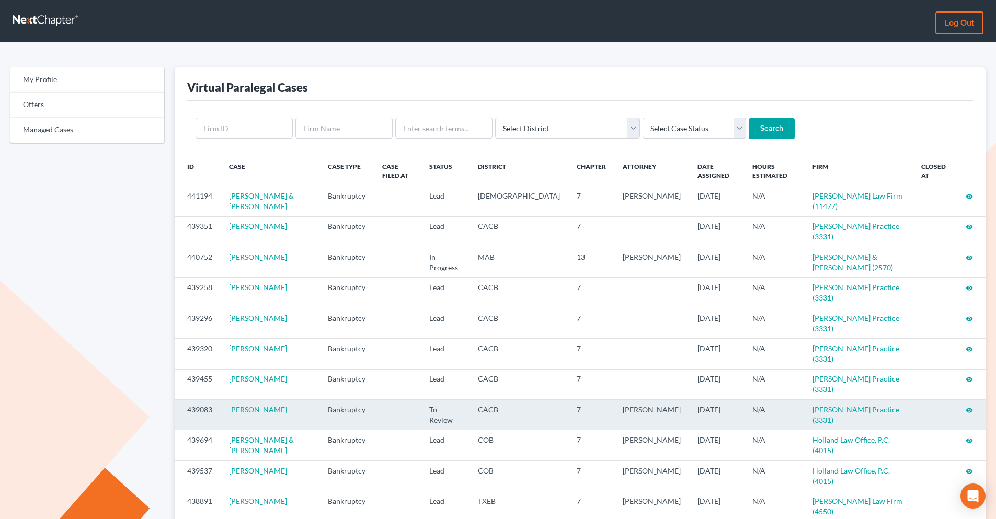
click at [969, 407] on icon "visibility" at bounding box center [969, 410] width 7 height 7
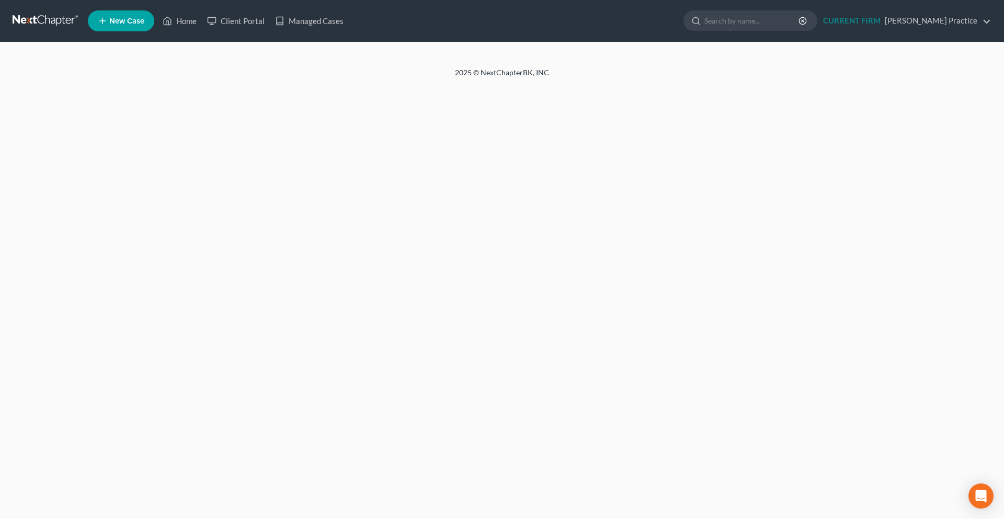
select select "3"
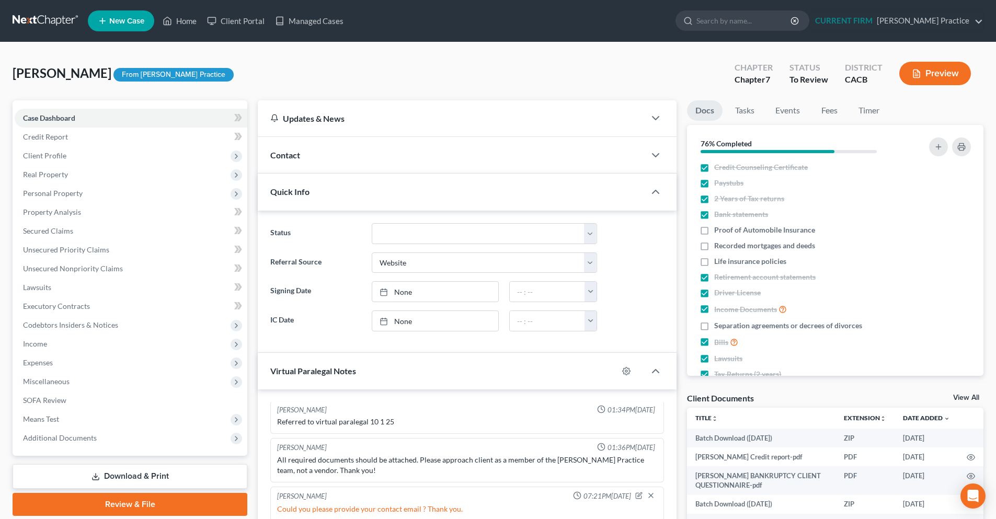
scroll to position [1, 0]
click at [937, 148] on icon "button" at bounding box center [939, 147] width 8 height 8
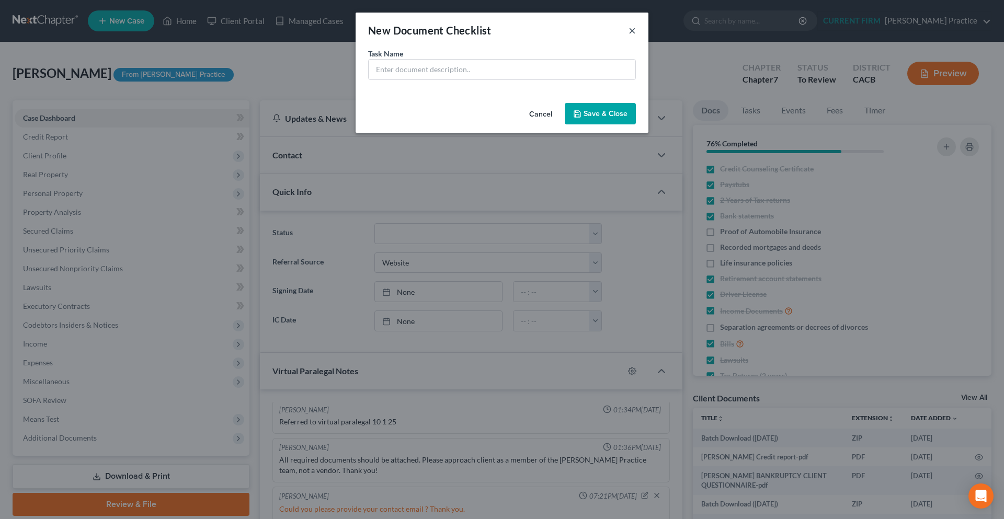
click at [632, 33] on button "×" at bounding box center [632, 30] width 7 height 13
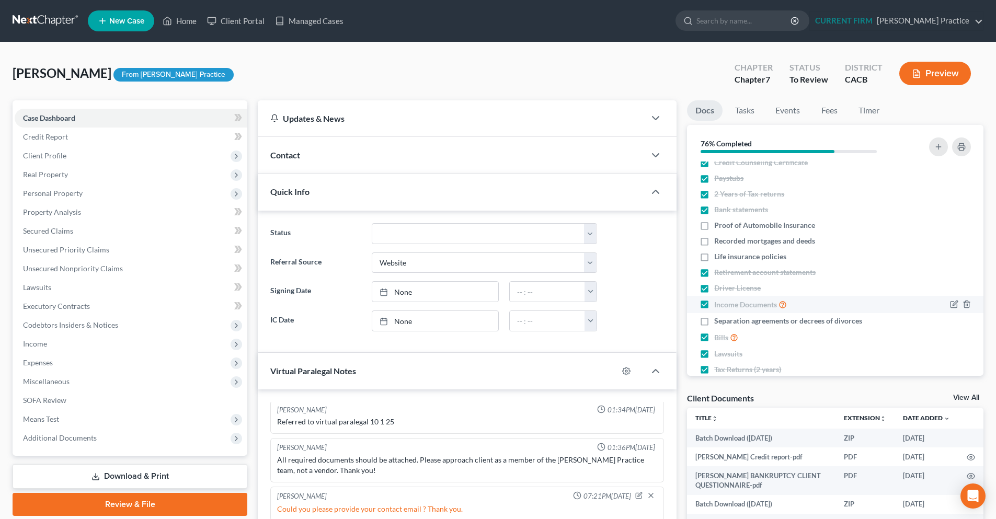
scroll to position [0, 0]
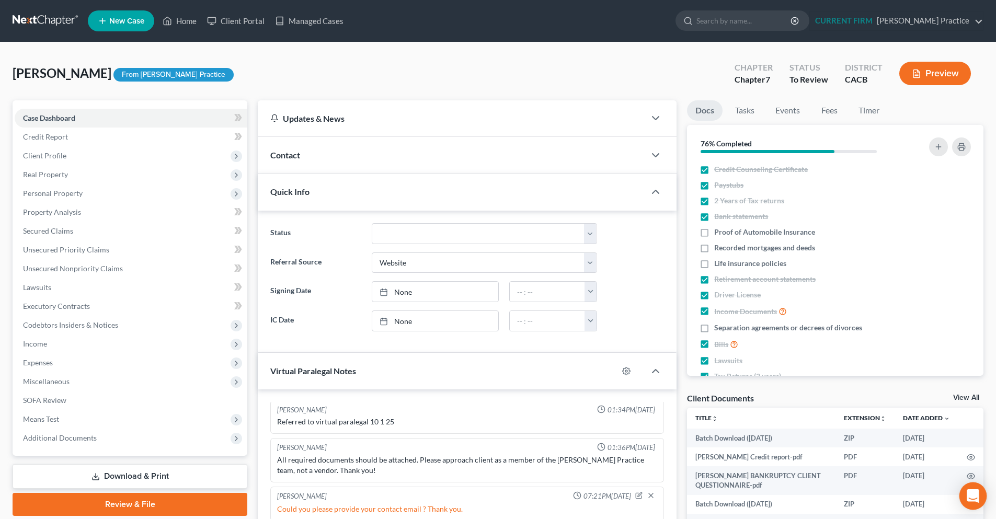
click at [970, 498] on icon "Open Intercom Messenger" at bounding box center [974, 497] width 14 height 14
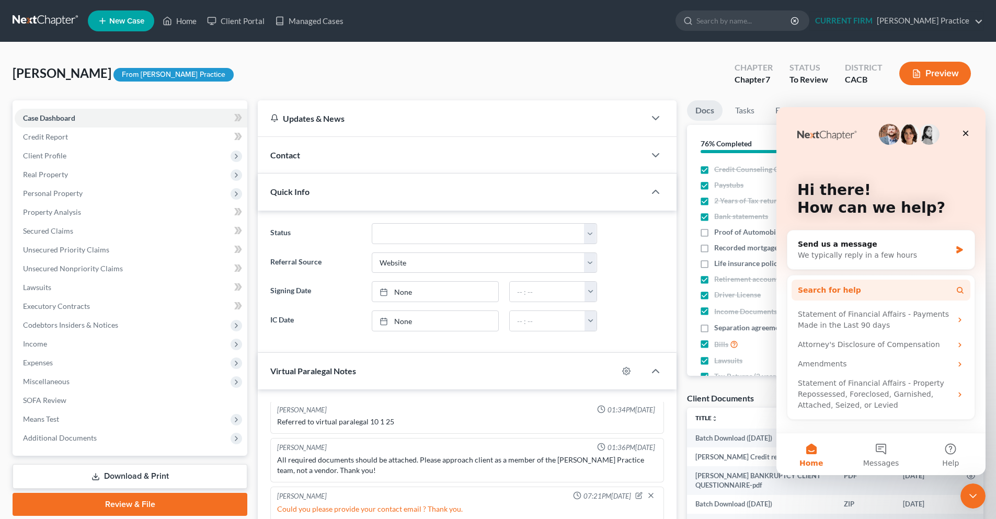
click at [882, 286] on button "Search for help" at bounding box center [881, 290] width 179 height 21
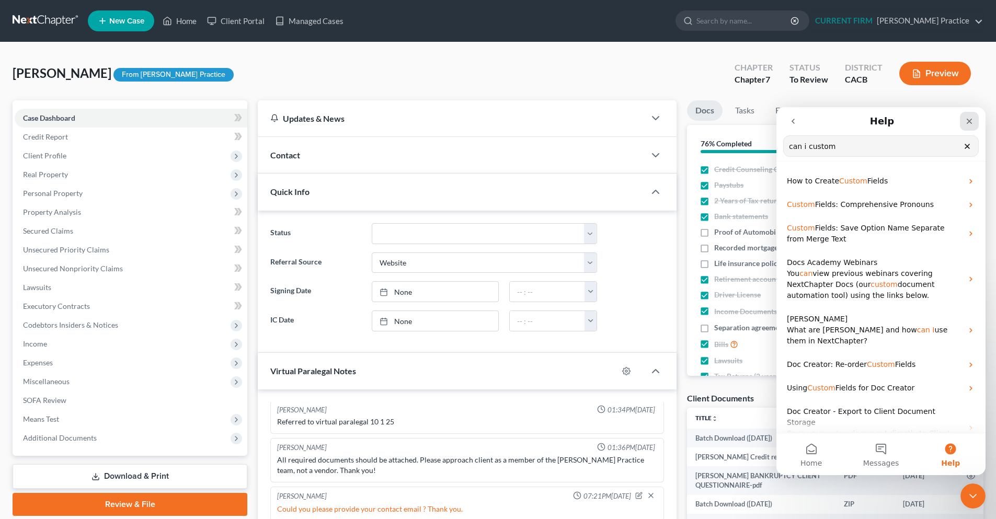
type input "can i custom"
click at [968, 124] on icon "Close" at bounding box center [970, 122] width 6 height 6
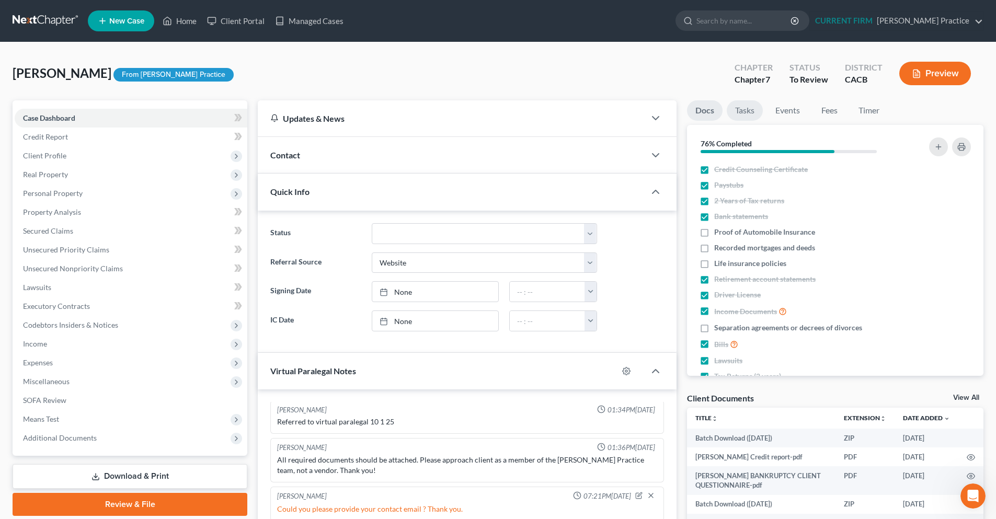
click at [741, 110] on link "Tasks" at bounding box center [745, 110] width 36 height 20
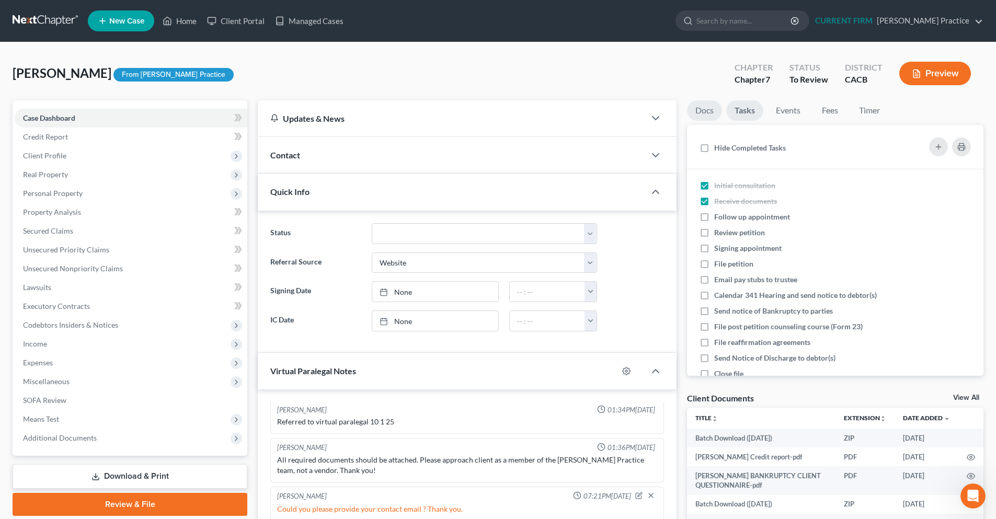
click at [710, 112] on link "Docs" at bounding box center [704, 110] width 35 height 20
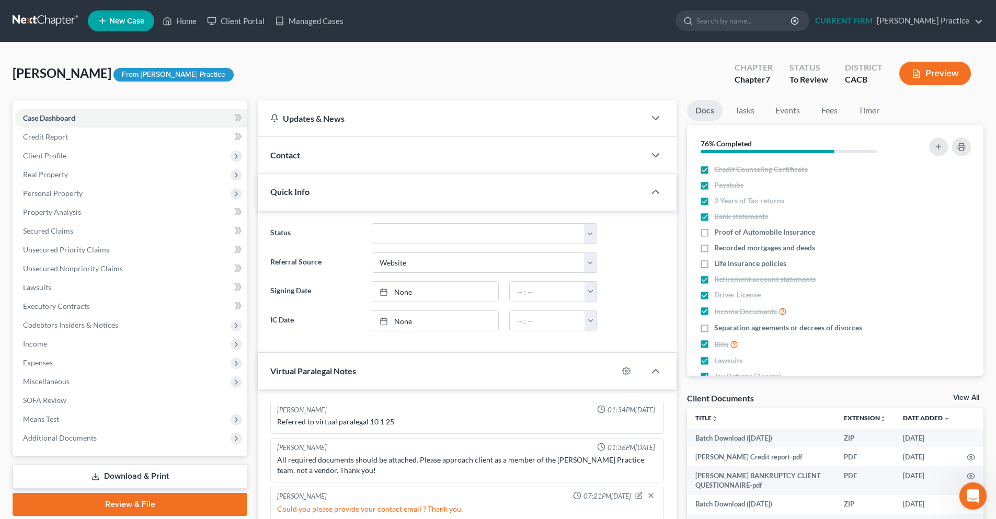
click at [962, 490] on div "Open Intercom Messenger" at bounding box center [972, 495] width 35 height 35
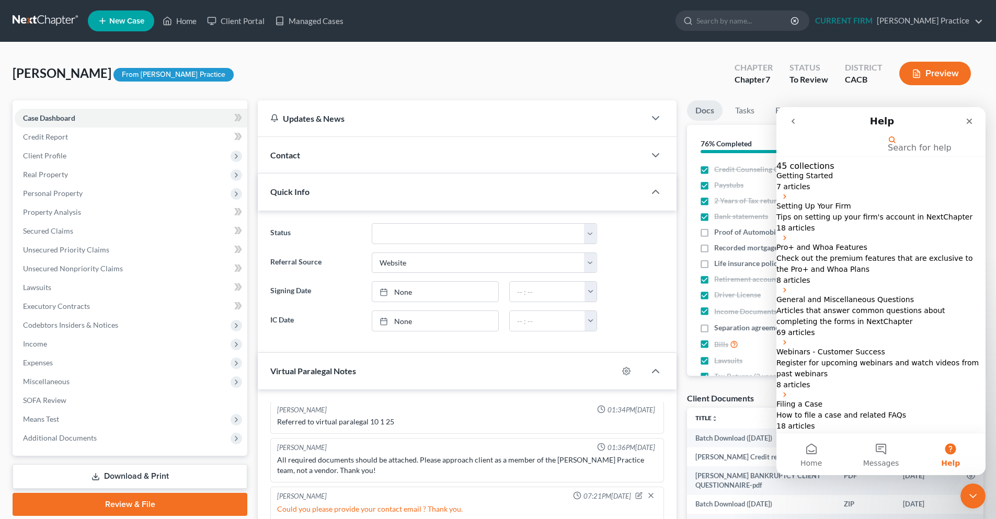
click at [832, 149] on input "Search for help" at bounding box center [836, 144] width 105 height 10
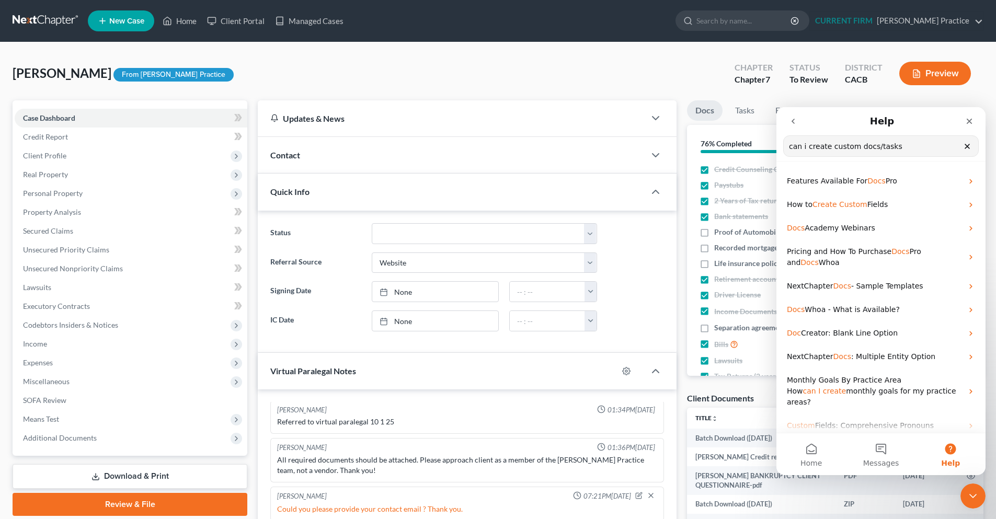
type input "can i create custom docs/tasks"
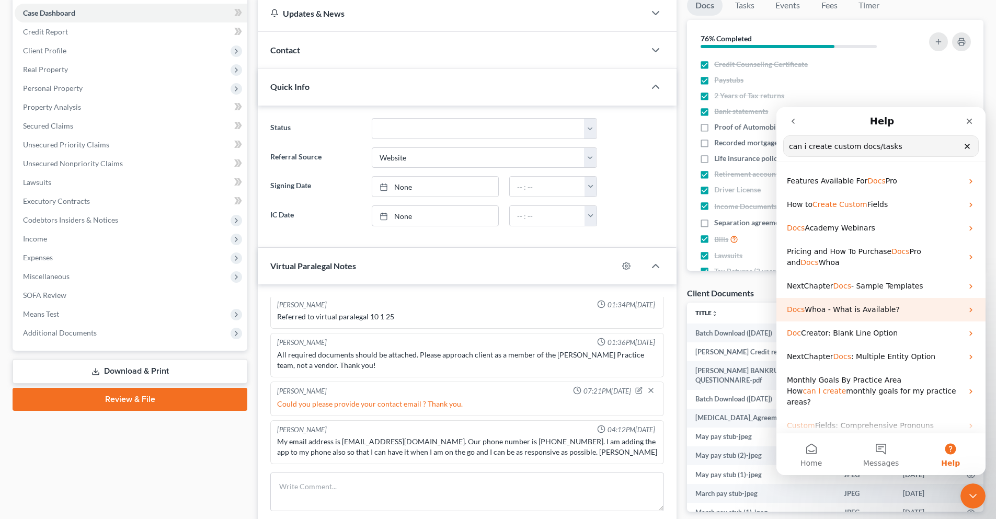
scroll to position [105, 0]
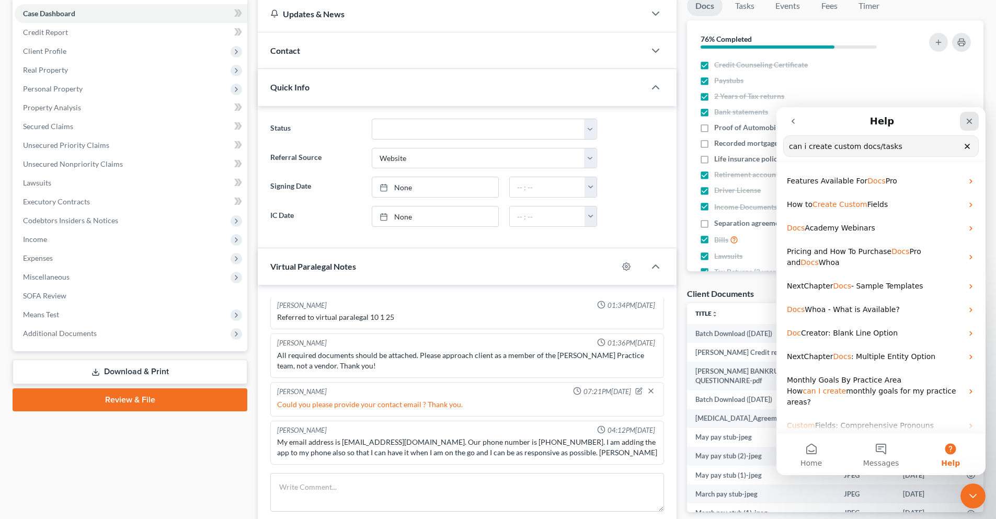
click at [977, 122] on div "Close" at bounding box center [969, 121] width 19 height 19
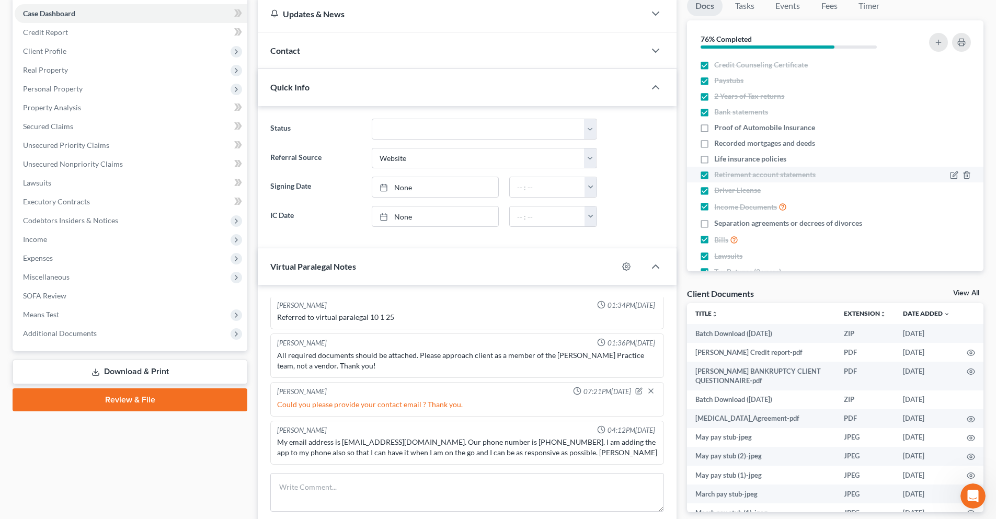
scroll to position [52, 0]
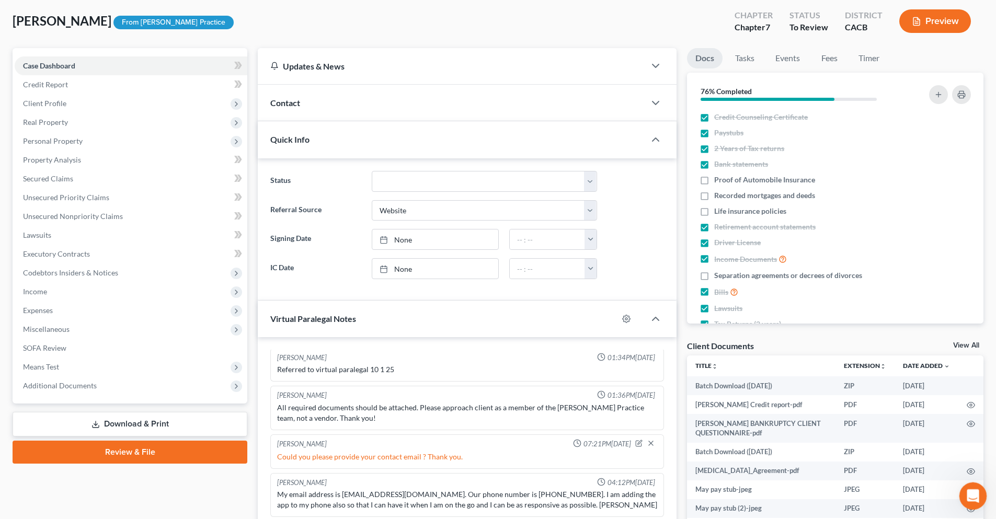
click at [965, 486] on div "Open Intercom Messenger" at bounding box center [972, 495] width 35 height 35
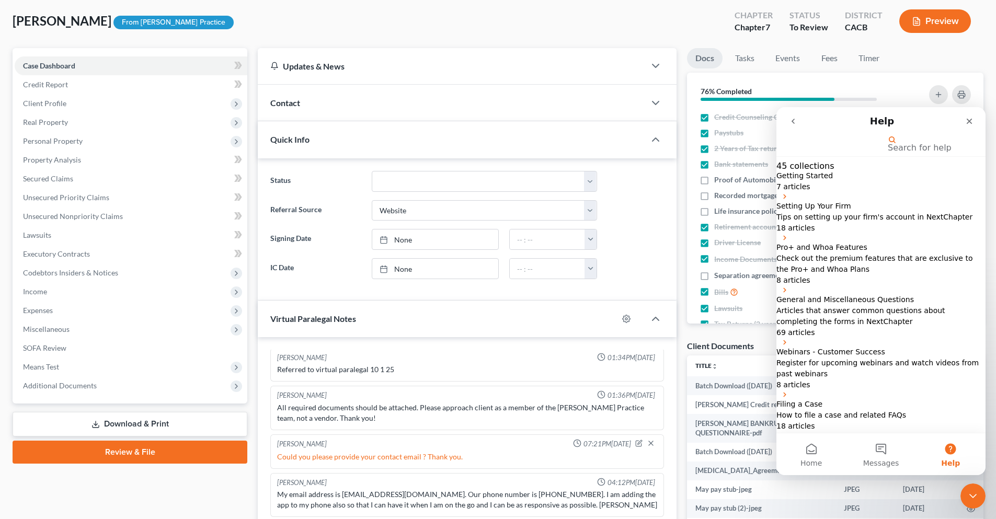
click at [847, 149] on input "Search for help" at bounding box center [836, 144] width 105 height 10
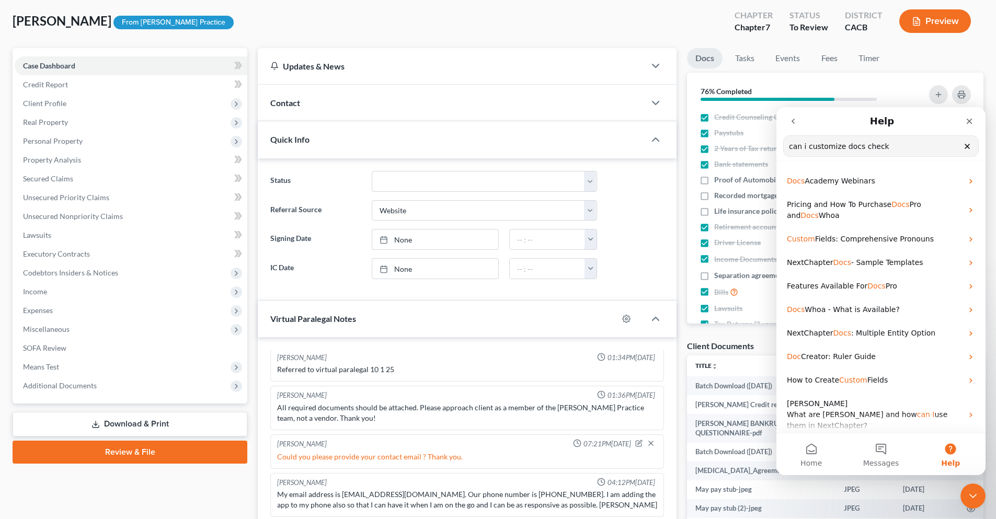
type input "can i customize docs check"
click at [881, 146] on input "can i customize docs check" at bounding box center [881, 146] width 195 height 20
click at [894, 150] on input "can i customize docs check" at bounding box center [881, 146] width 195 height 20
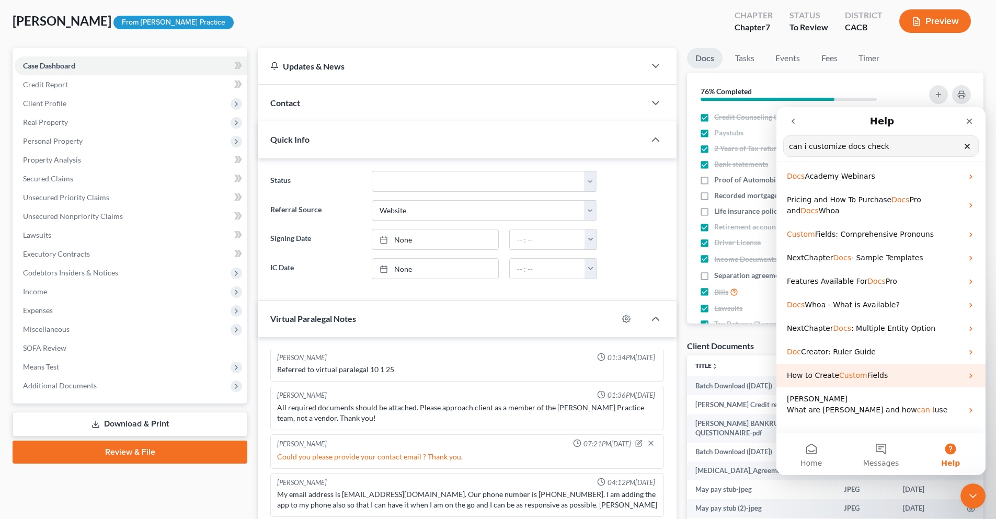
click at [894, 377] on p "How to Create Custom Fields" at bounding box center [875, 375] width 176 height 11
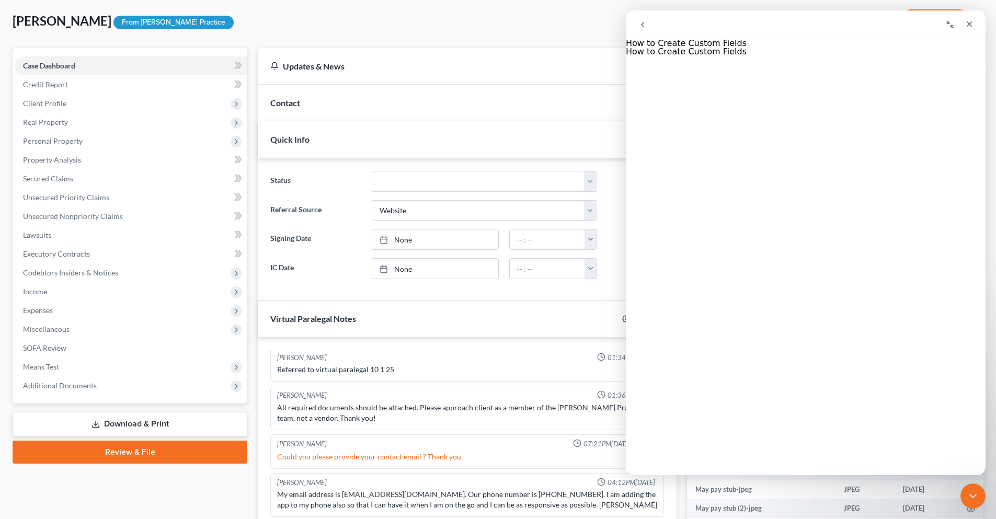
scroll to position [1420, 0]
click at [966, 27] on icon "Close" at bounding box center [970, 24] width 8 height 8
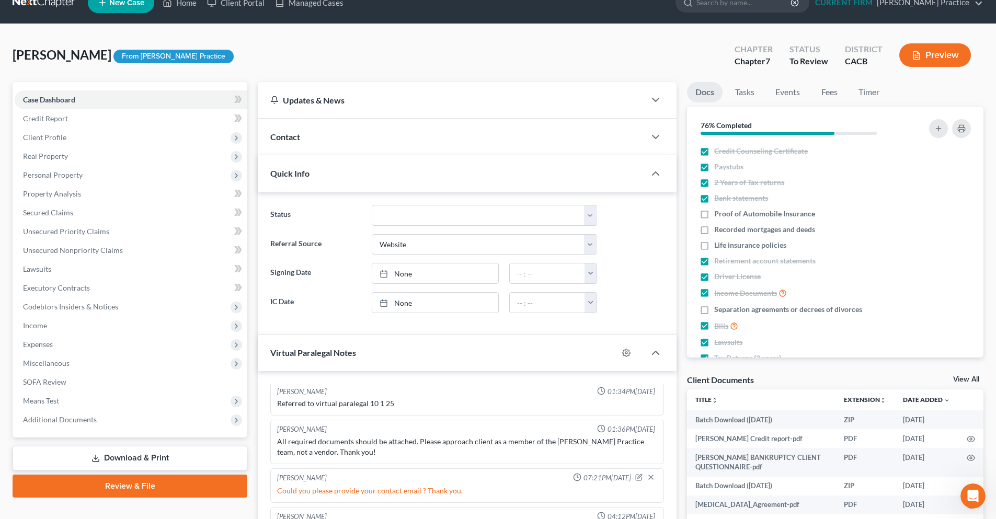
scroll to position [0, 0]
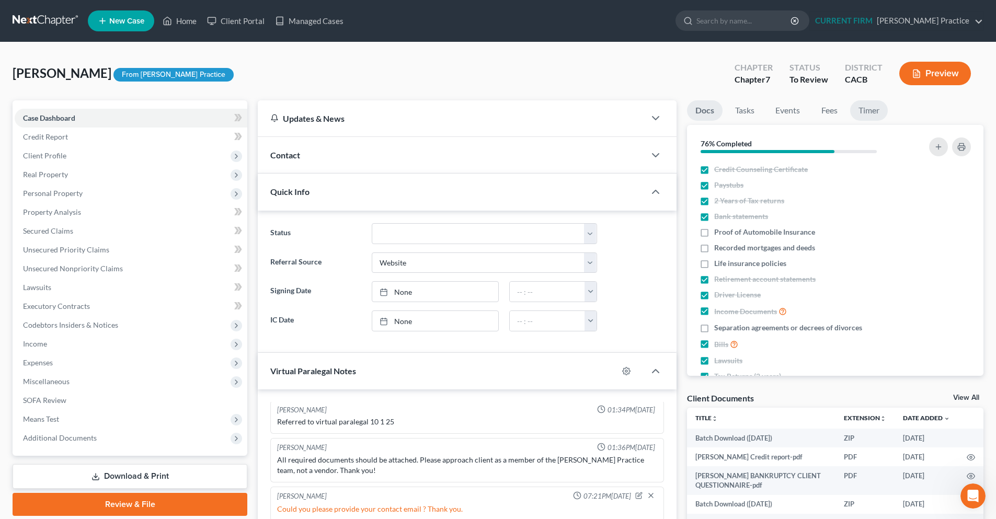
click at [862, 113] on link "Timer" at bounding box center [870, 110] width 38 height 20
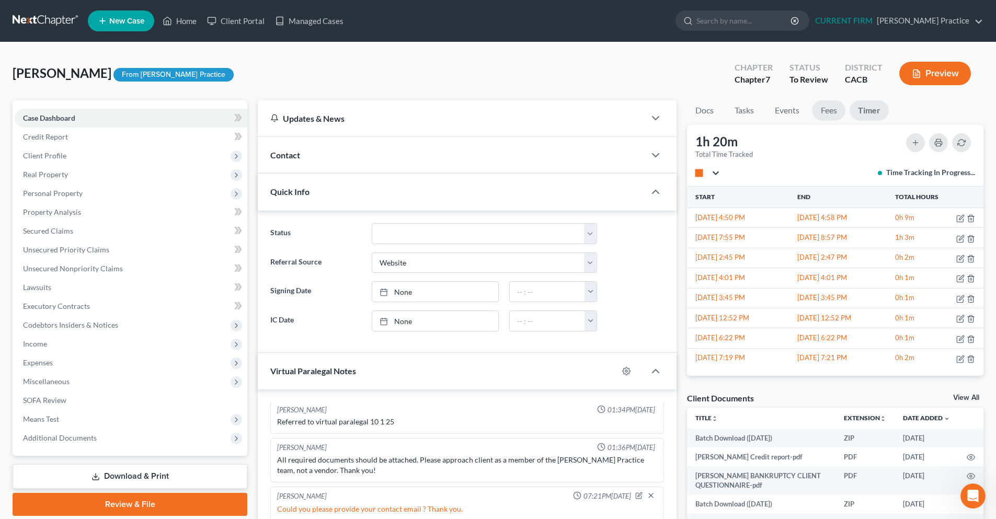
click at [828, 115] on link "Fees" at bounding box center [828, 110] width 33 height 20
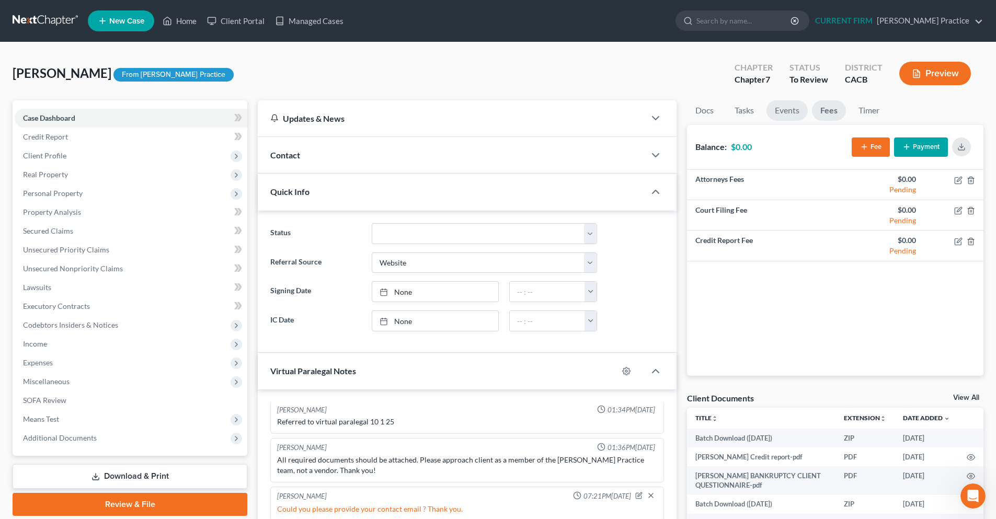
click at [796, 112] on link "Events" at bounding box center [787, 110] width 41 height 20
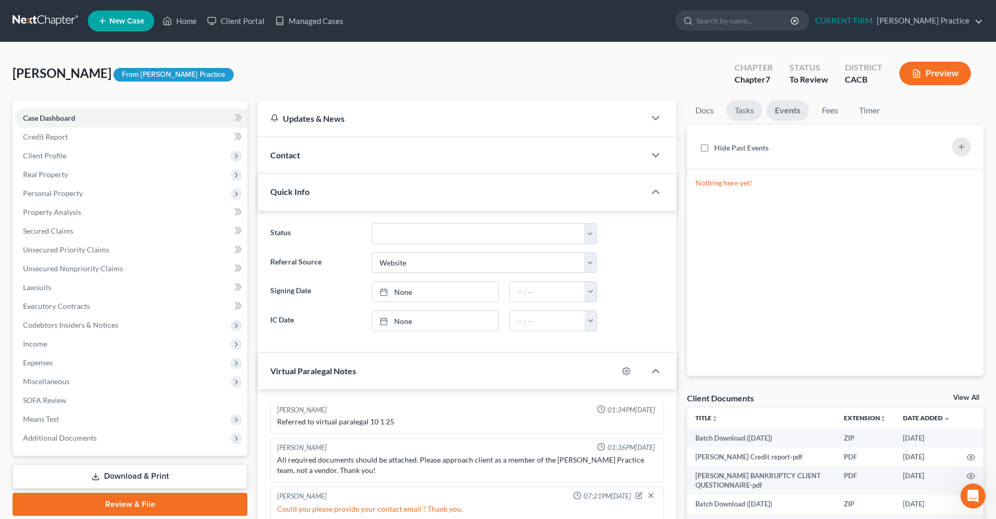
click at [754, 112] on link "Tasks" at bounding box center [745, 110] width 36 height 20
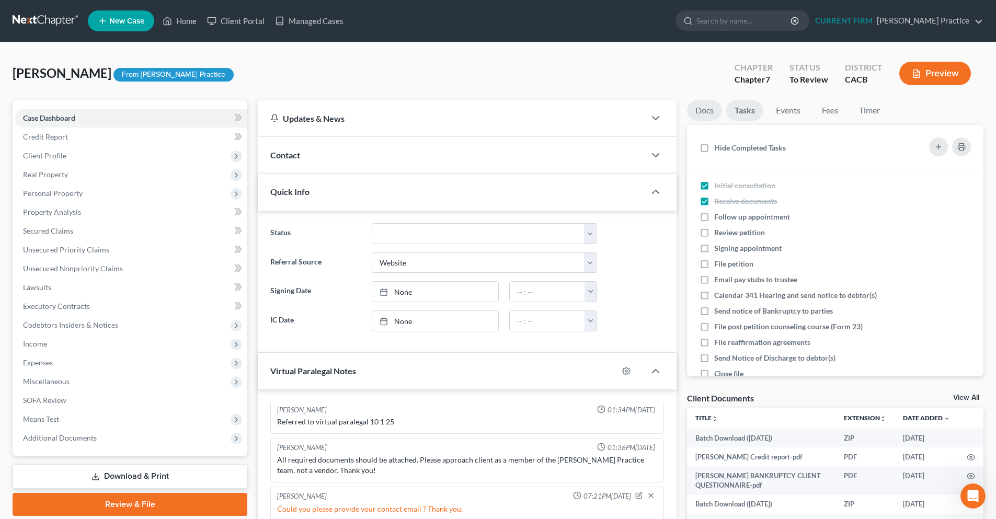
click at [699, 115] on link "Docs" at bounding box center [704, 110] width 35 height 20
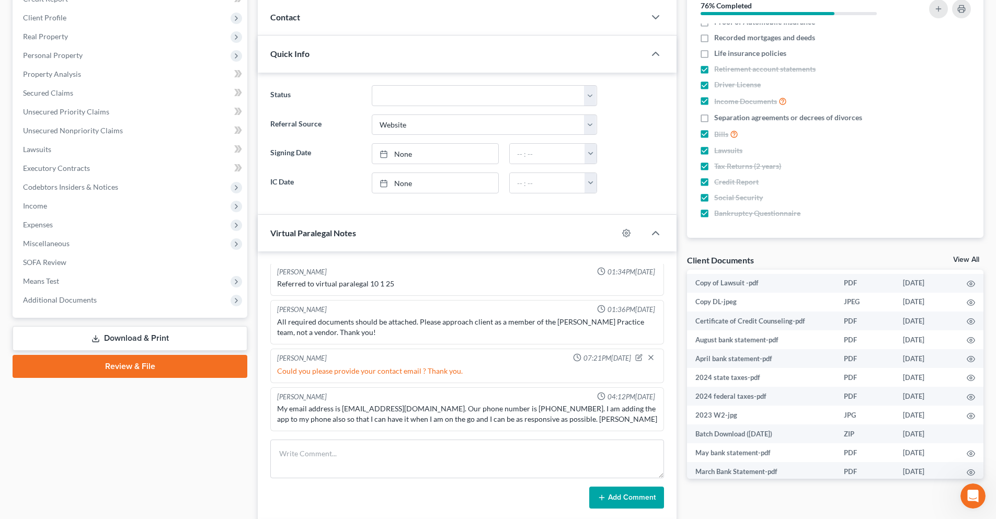
scroll to position [135, 0]
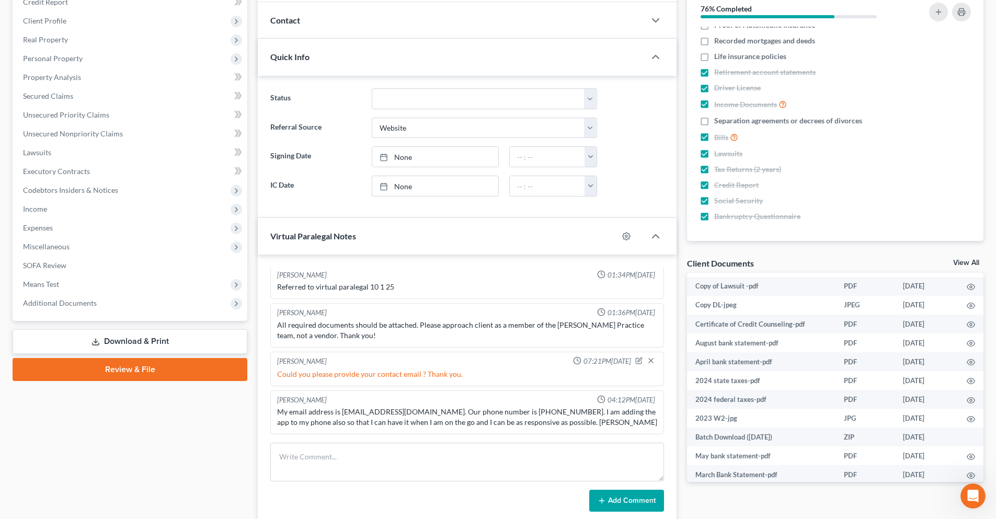
click at [965, 264] on link "View All" at bounding box center [967, 262] width 26 height 7
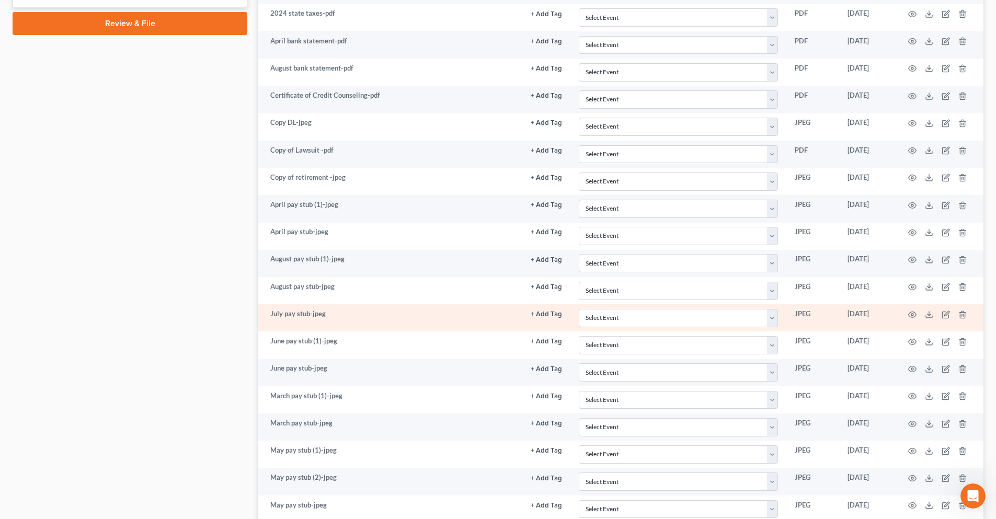
scroll to position [732, 0]
